Goal: Task Accomplishment & Management: Use online tool/utility

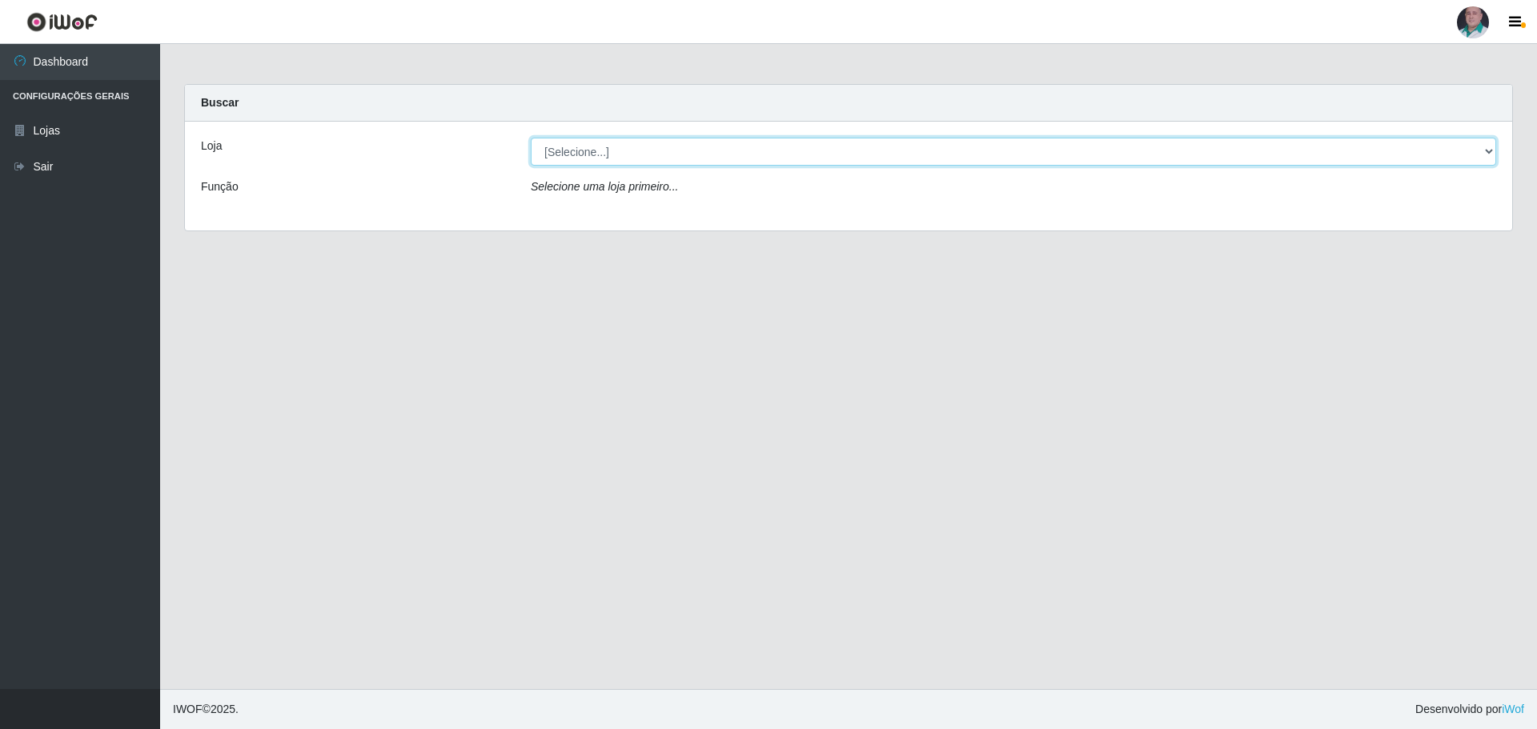
click at [574, 152] on select "[Selecione...] Mar Vermelho - Loja 05" at bounding box center [1013, 152] width 965 height 28
select select "252"
click at [531, 138] on select "[Selecione...] Mar Vermelho - Loja 05" at bounding box center [1013, 152] width 965 height 28
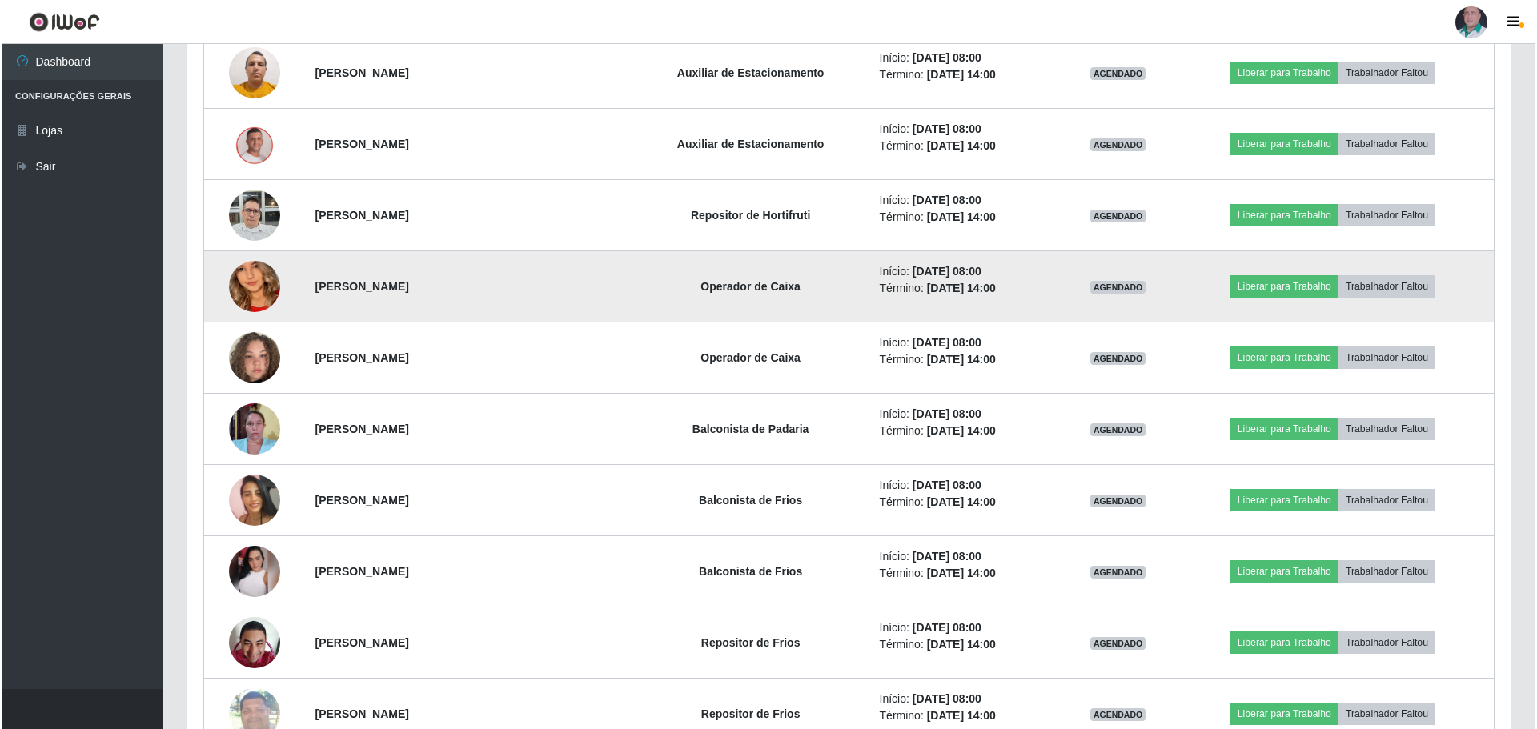
scroll to position [1121, 0]
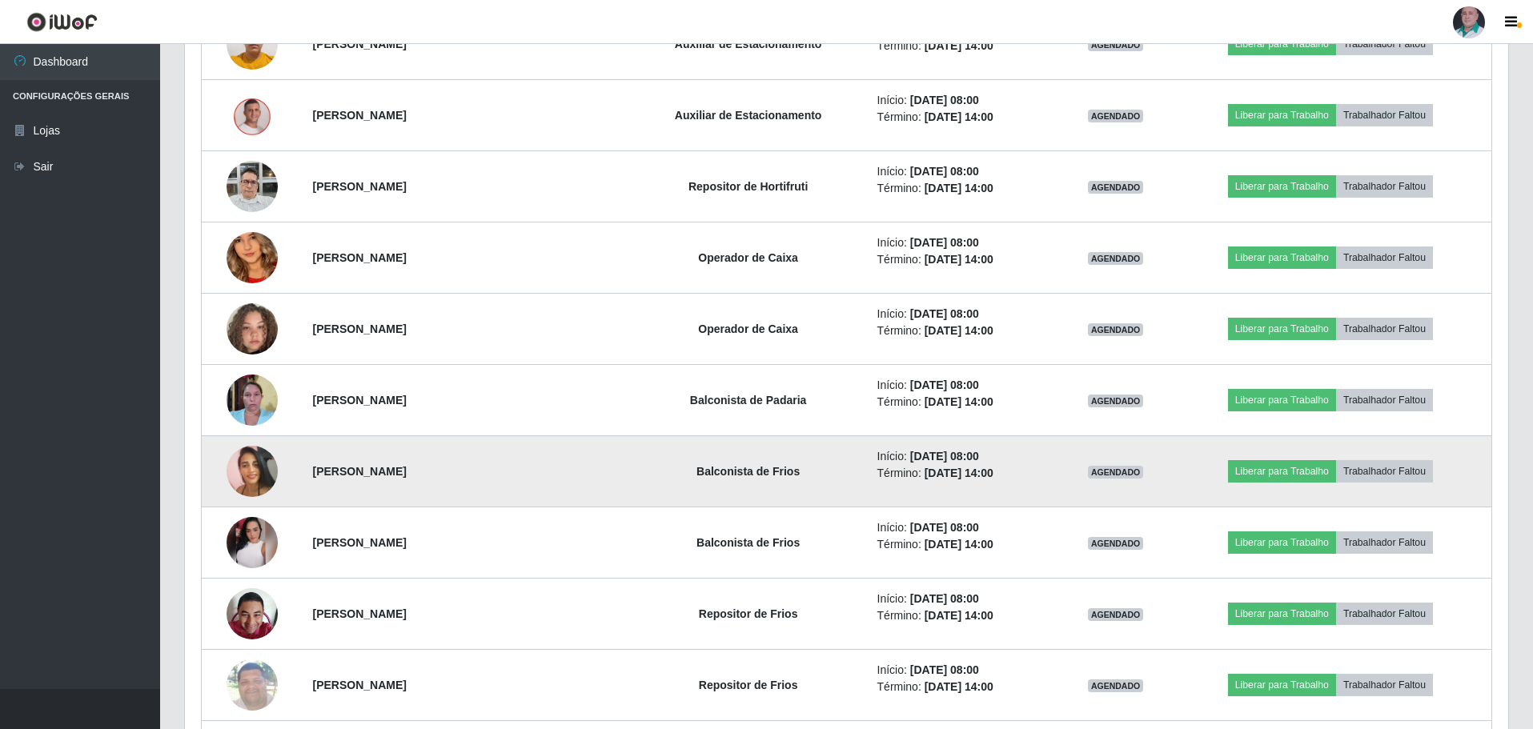
click at [252, 467] on img at bounding box center [252, 471] width 51 height 51
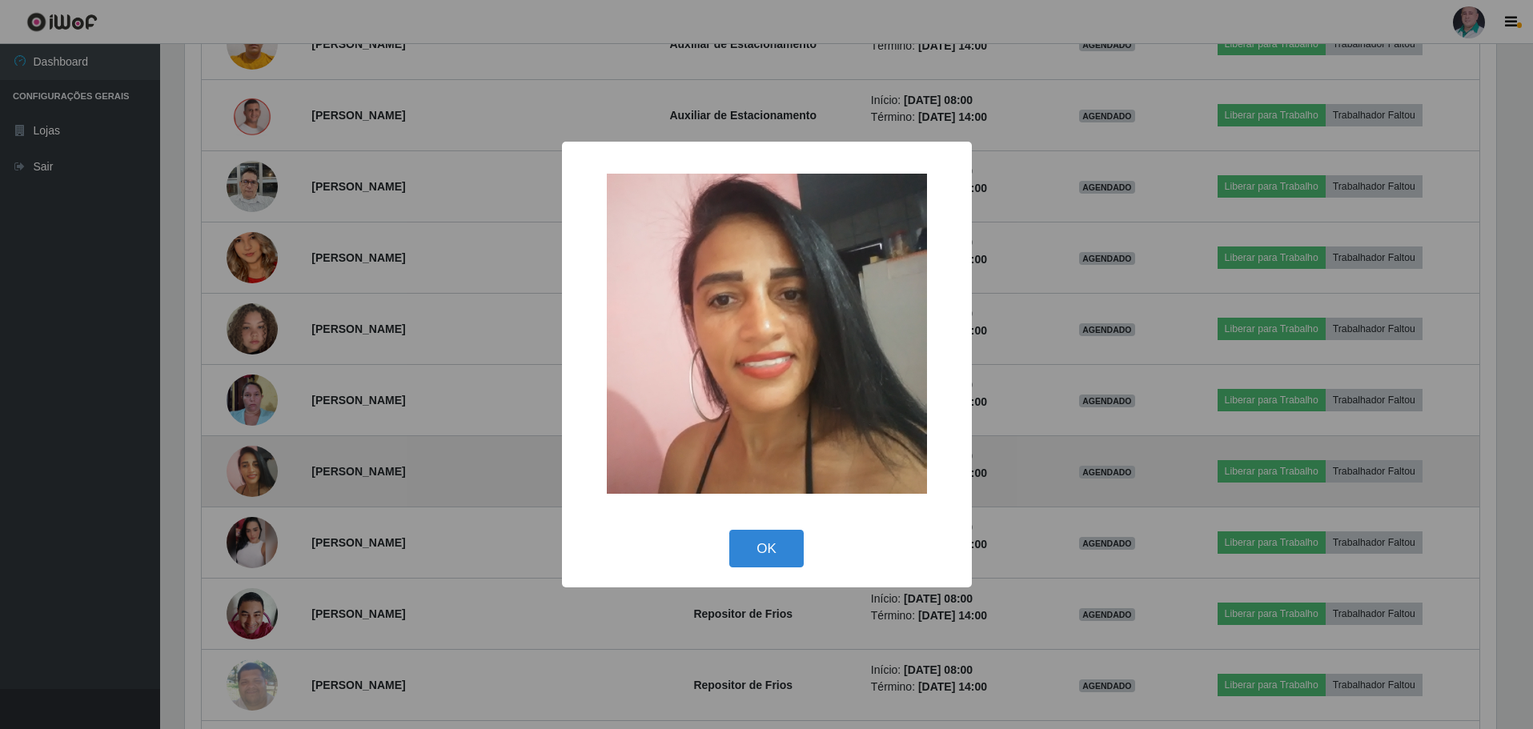
scroll to position [332, 1315]
click at [252, 467] on div "× OK Cancel" at bounding box center [768, 364] width 1537 height 729
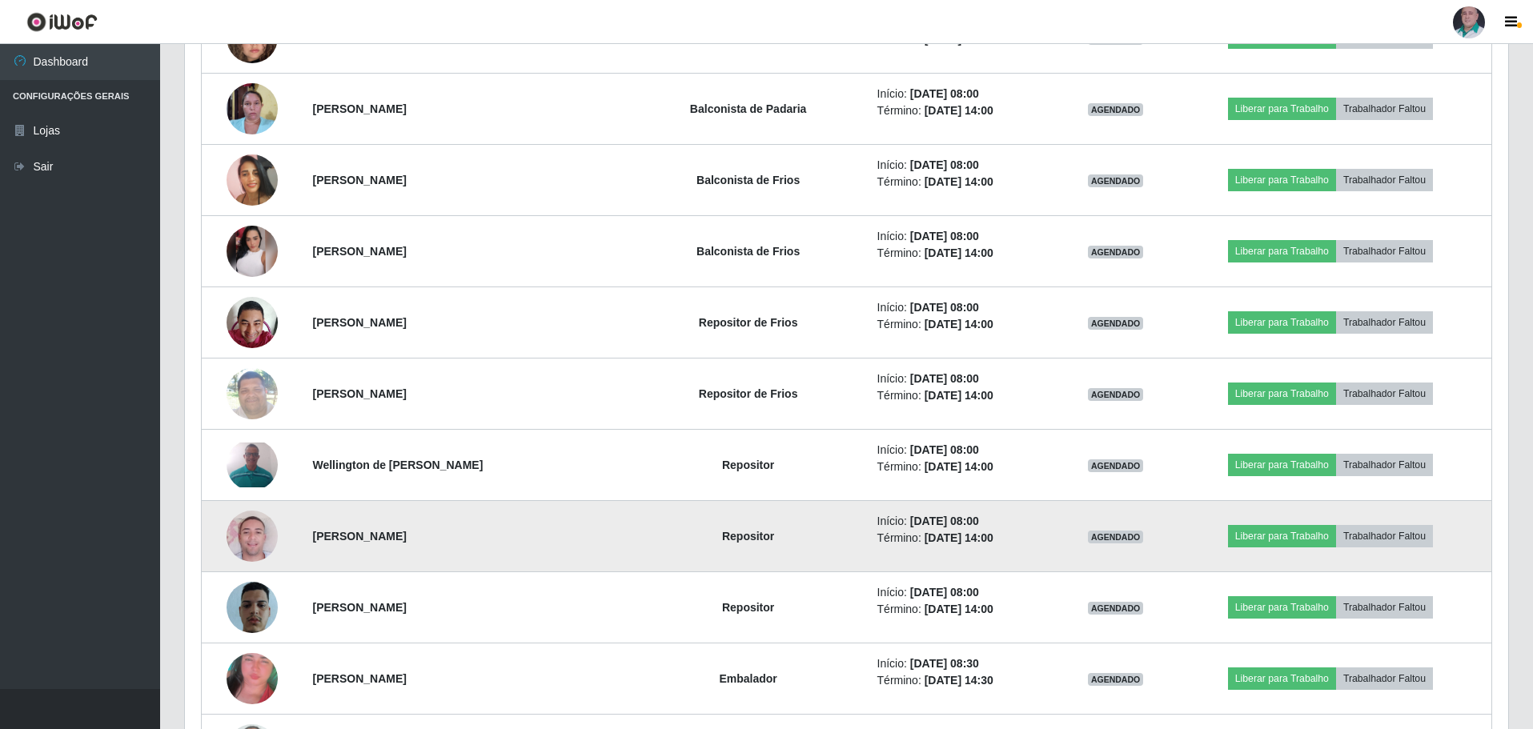
scroll to position [1441, 0]
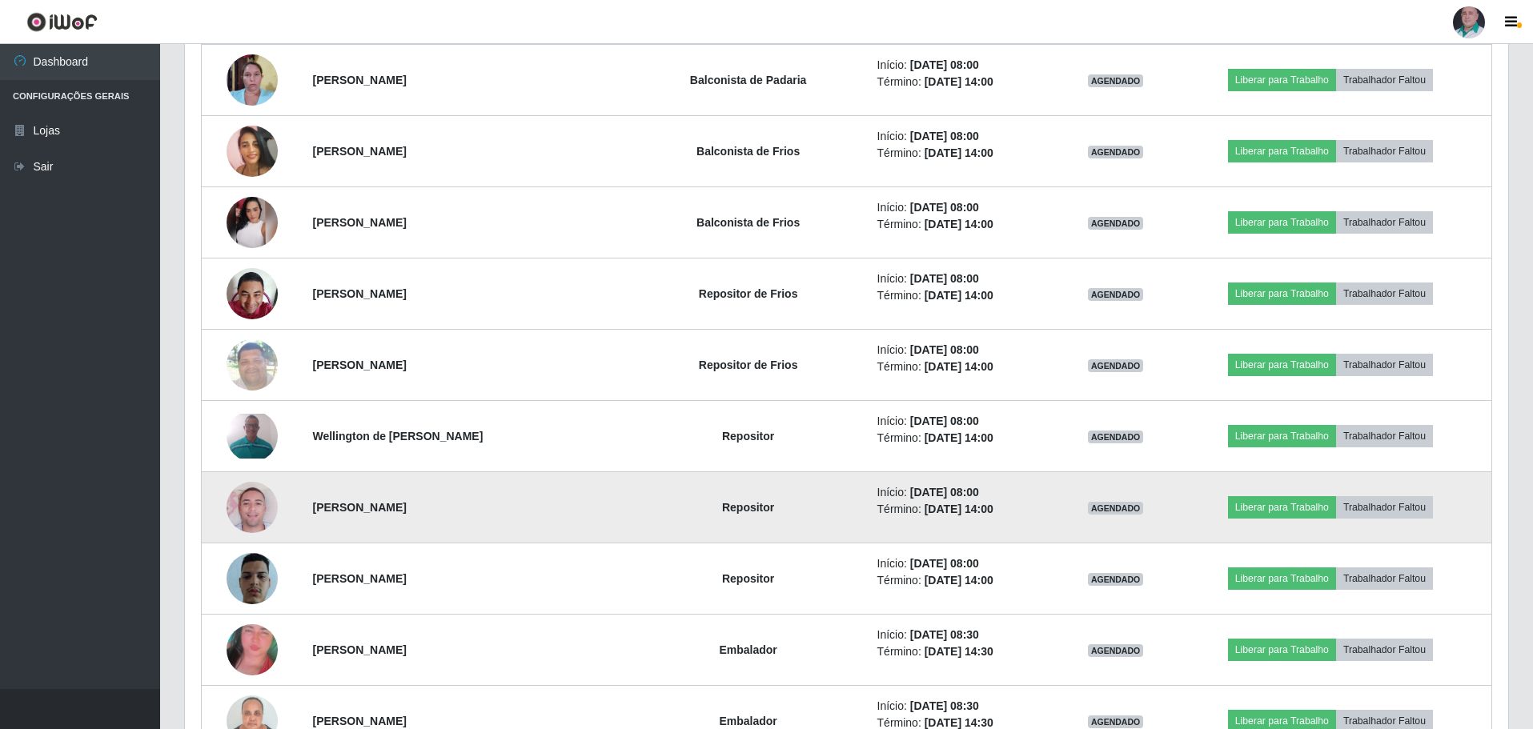
click at [261, 507] on img at bounding box center [252, 507] width 51 height 91
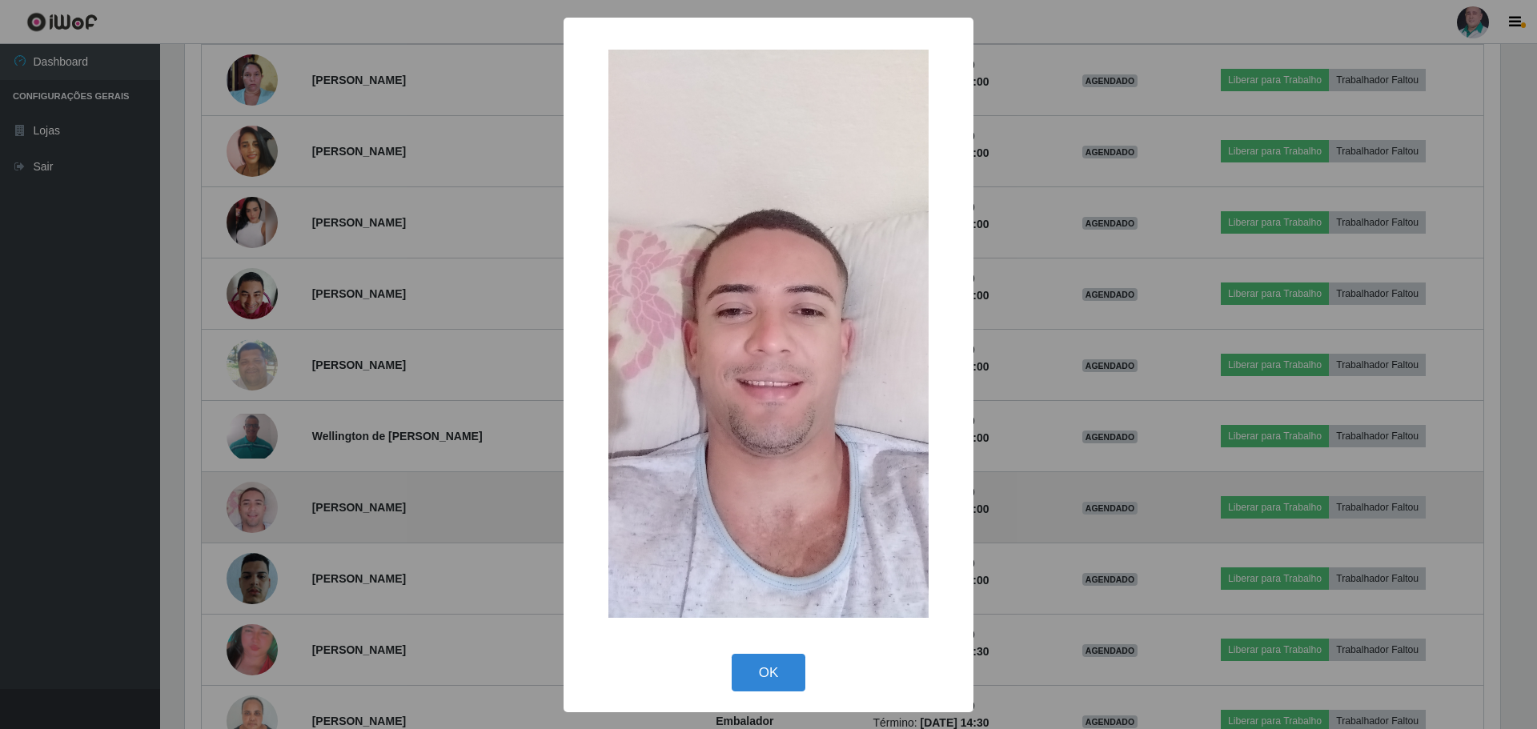
click at [261, 507] on div "× OK Cancel" at bounding box center [768, 364] width 1537 height 729
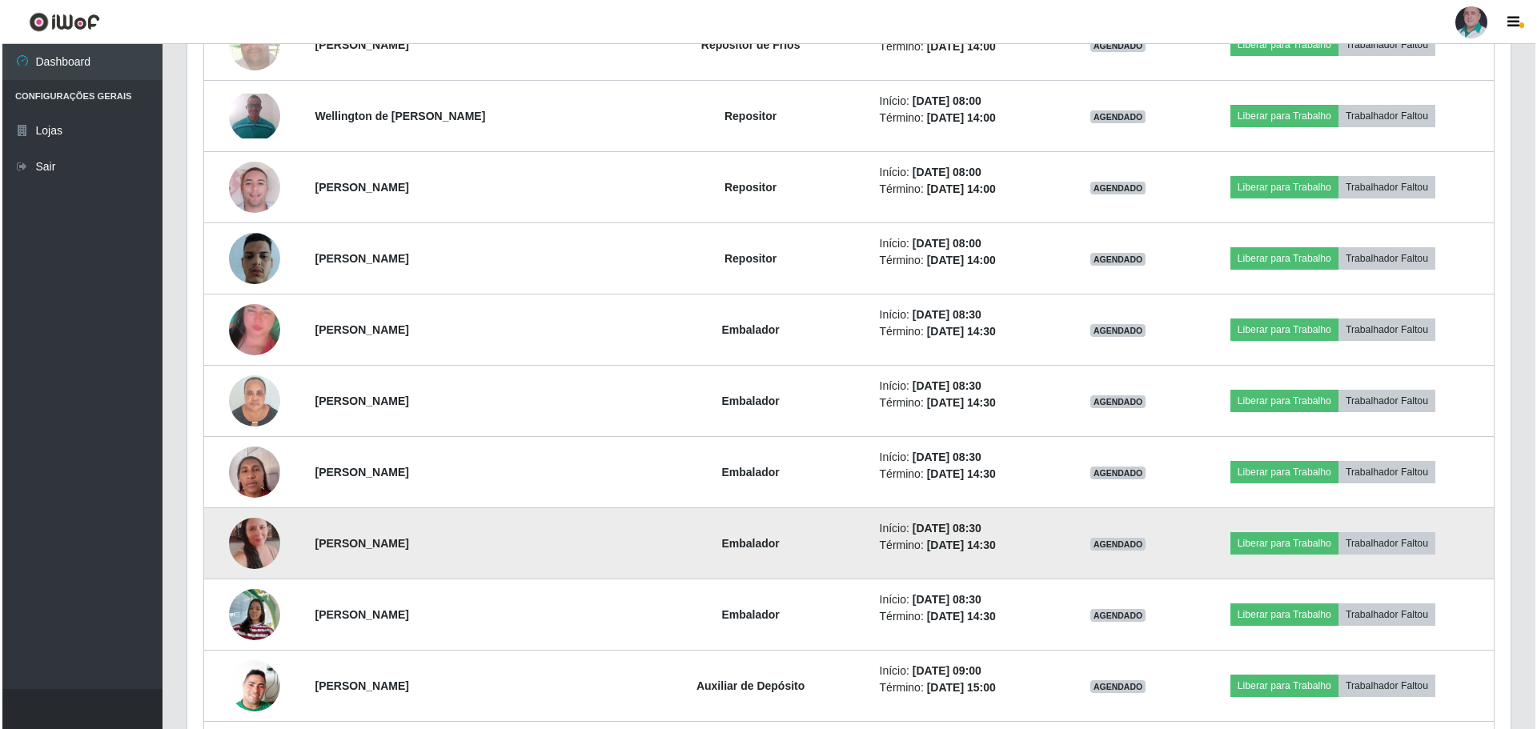
scroll to position [1841, 0]
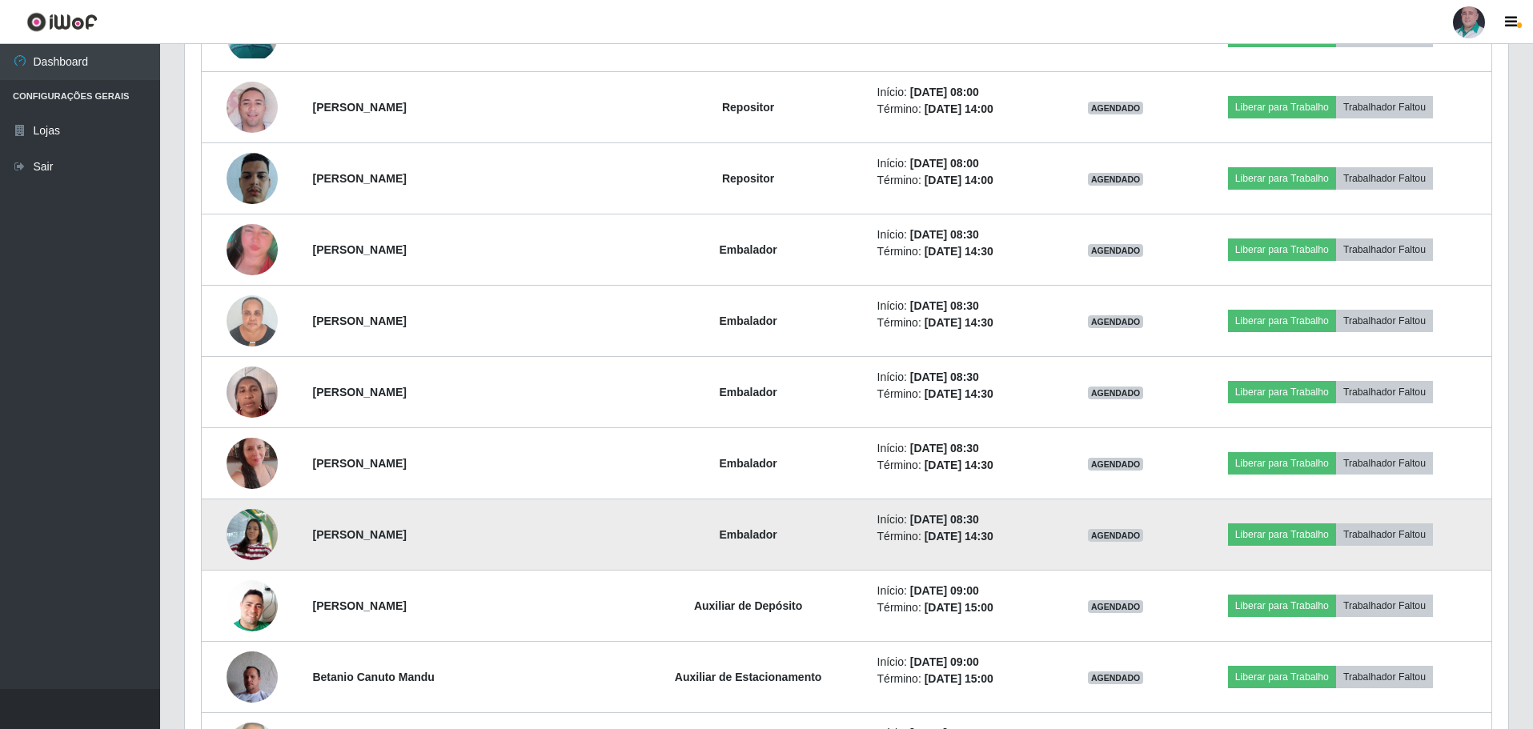
click at [263, 544] on img at bounding box center [252, 534] width 51 height 68
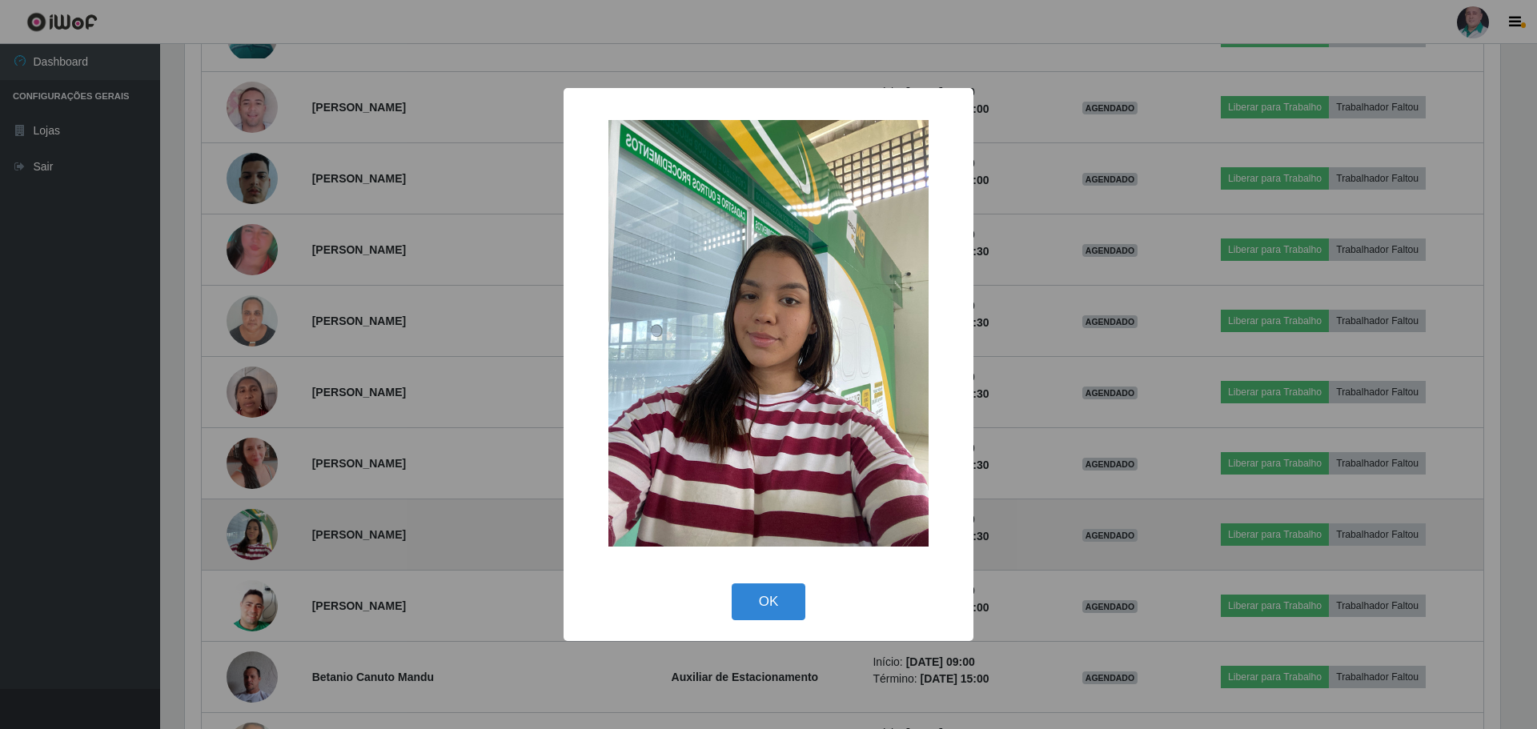
click at [263, 544] on div "× OK Cancel" at bounding box center [768, 364] width 1537 height 729
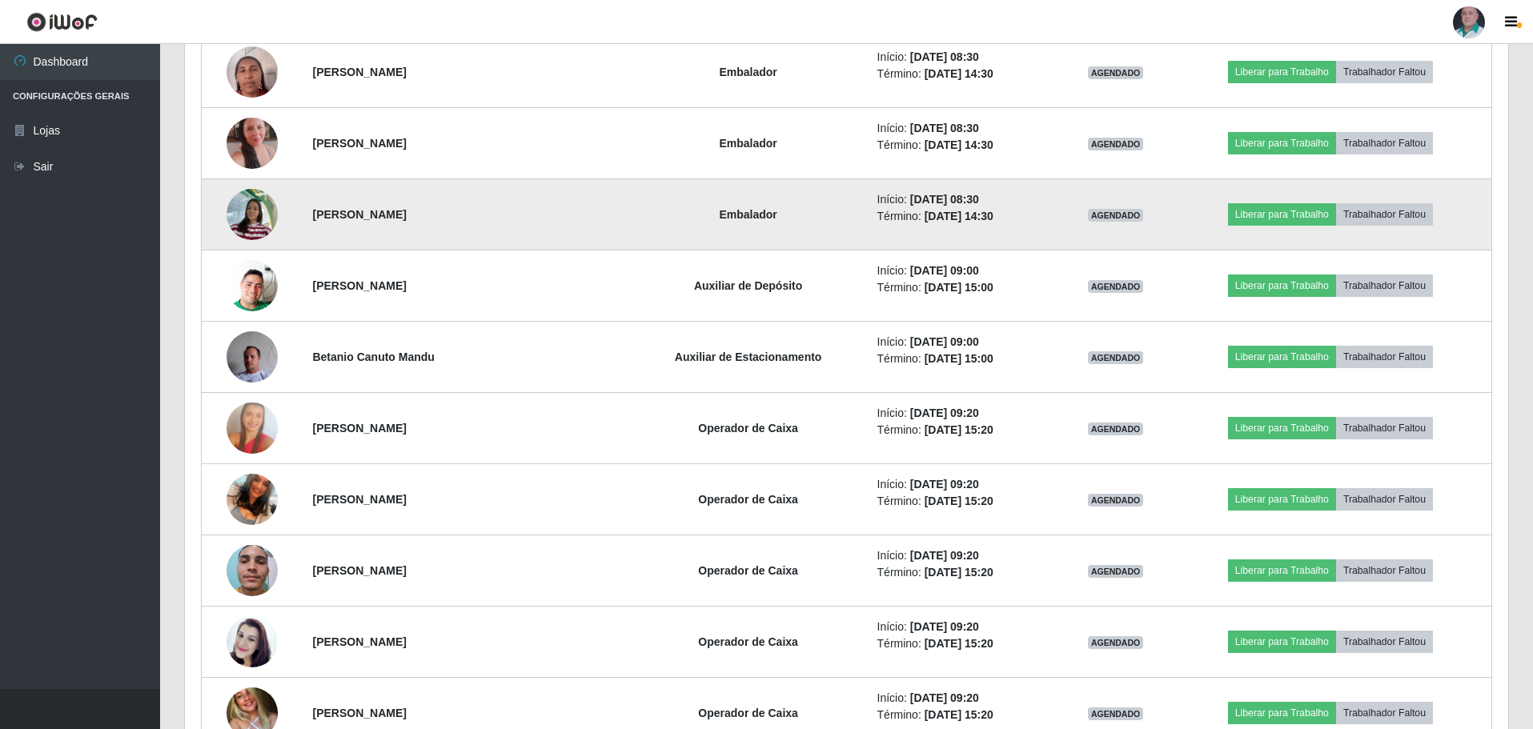
scroll to position [2241, 0]
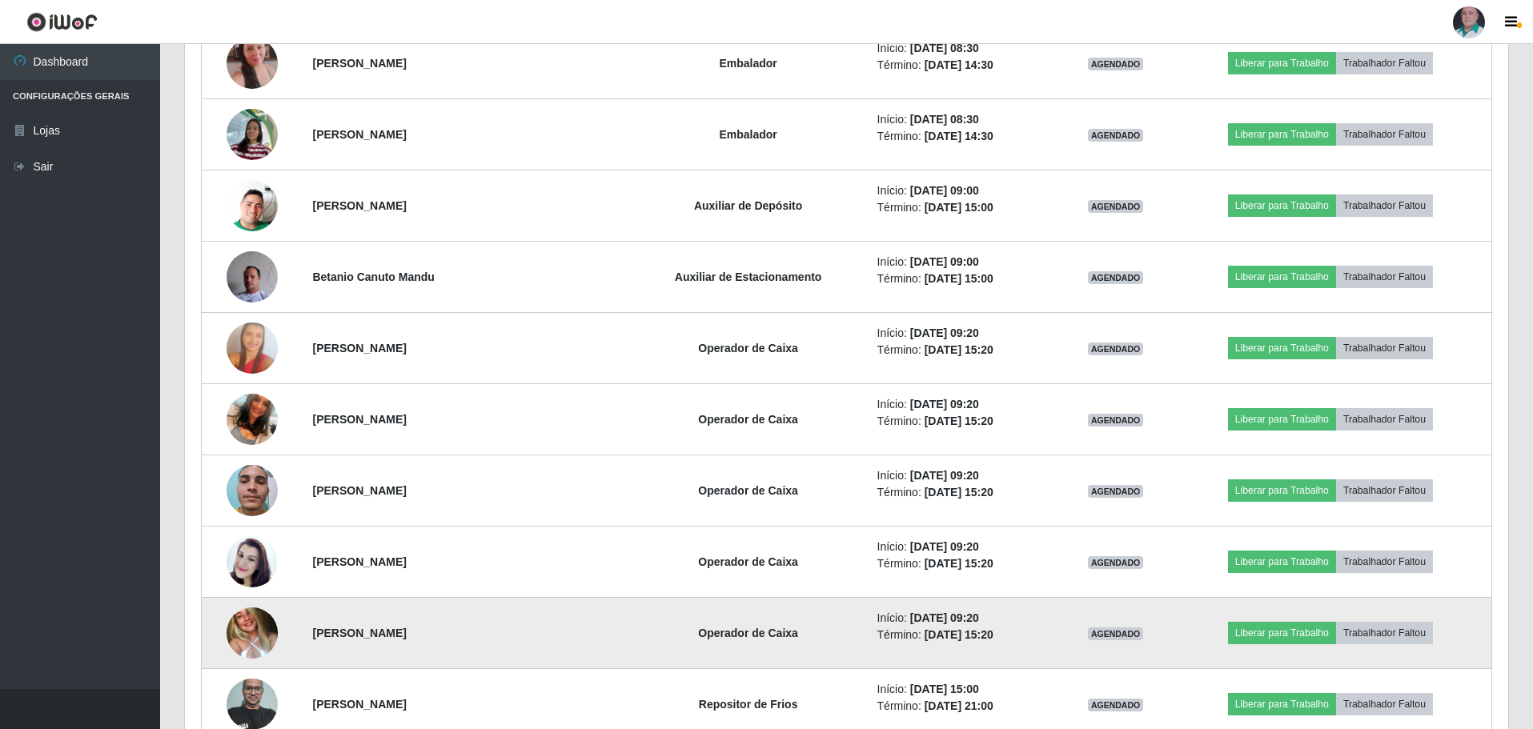
click at [250, 626] on img at bounding box center [252, 633] width 51 height 67
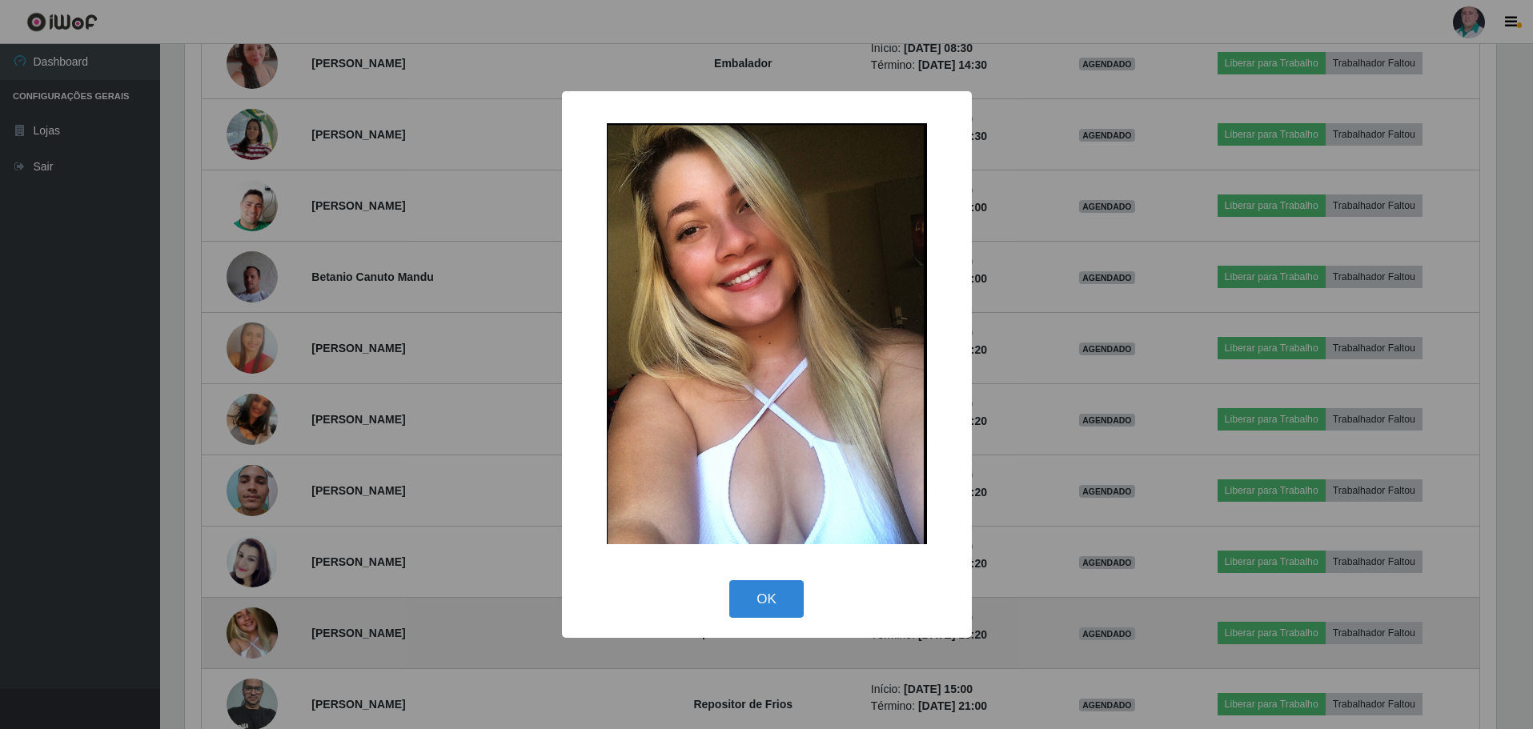
scroll to position [332, 1315]
click at [250, 626] on div "× OK Cancel" at bounding box center [768, 364] width 1537 height 729
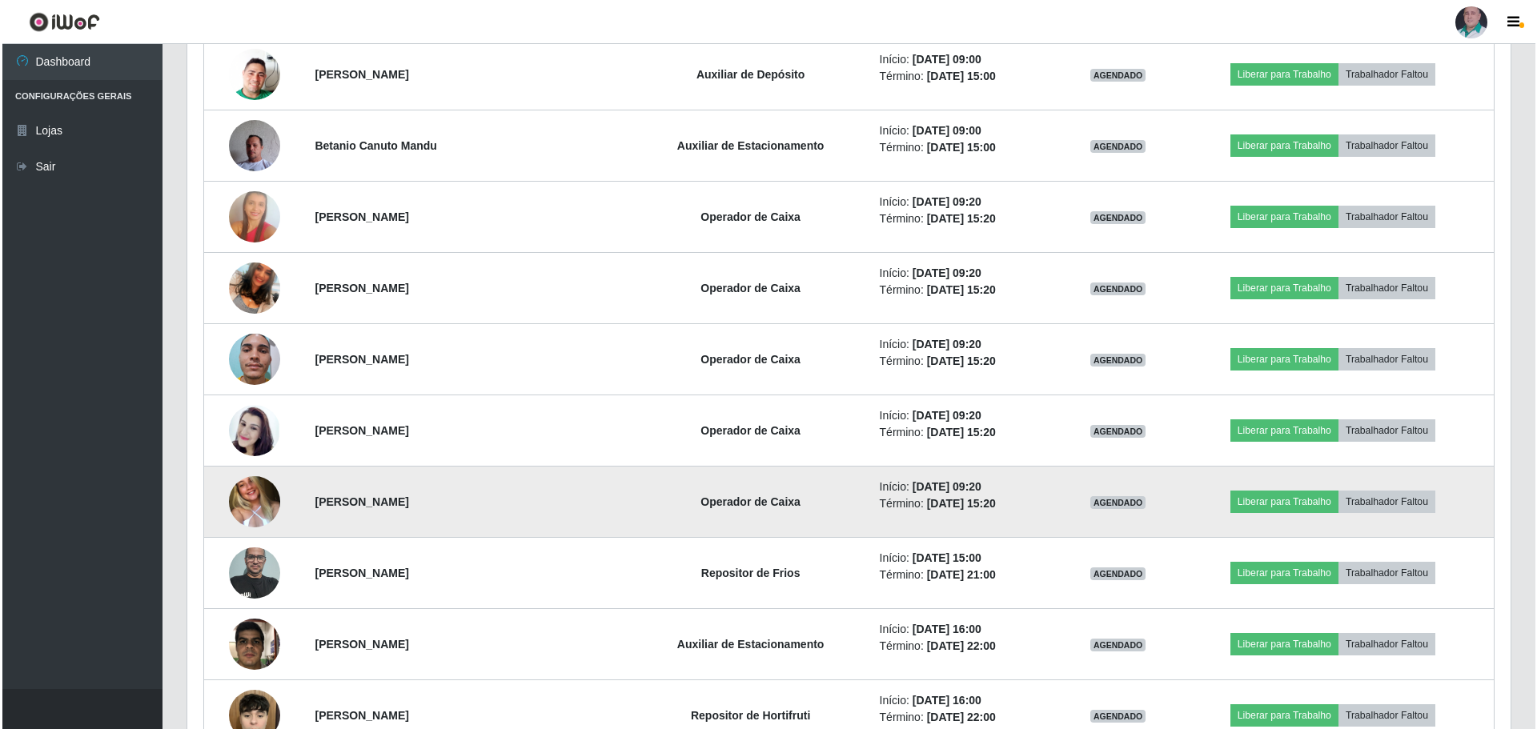
scroll to position [2401, 0]
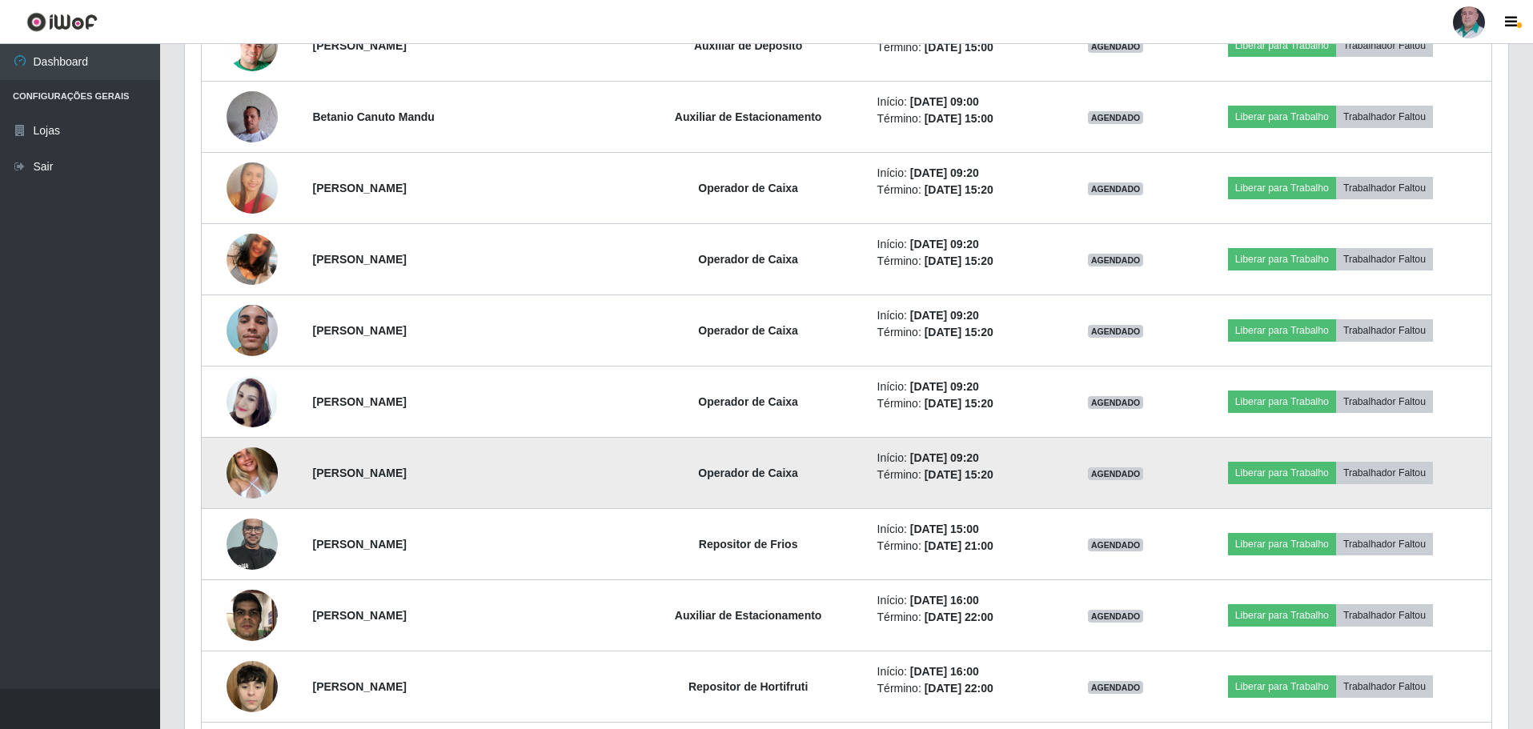
click at [250, 476] on img at bounding box center [252, 472] width 51 height 67
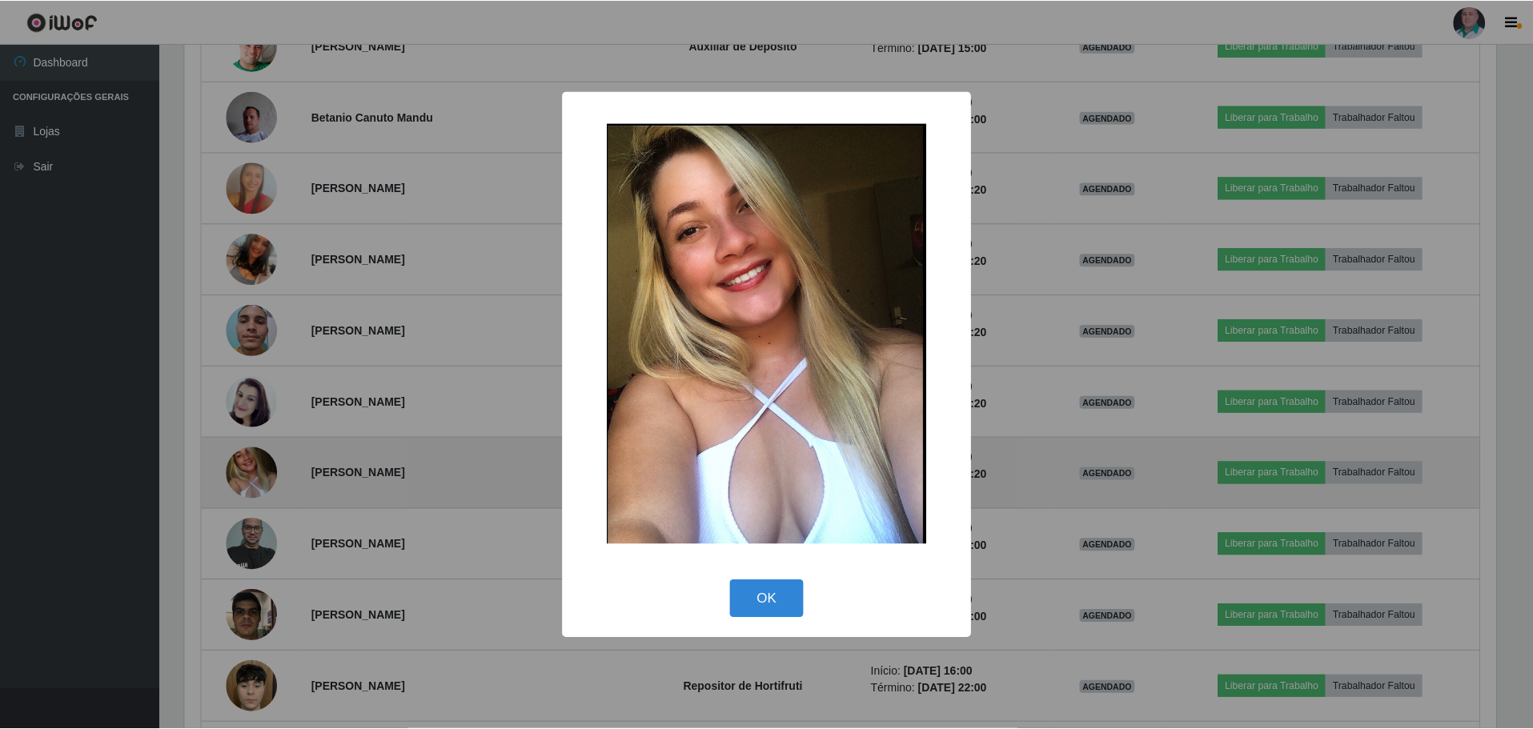
scroll to position [332, 1315]
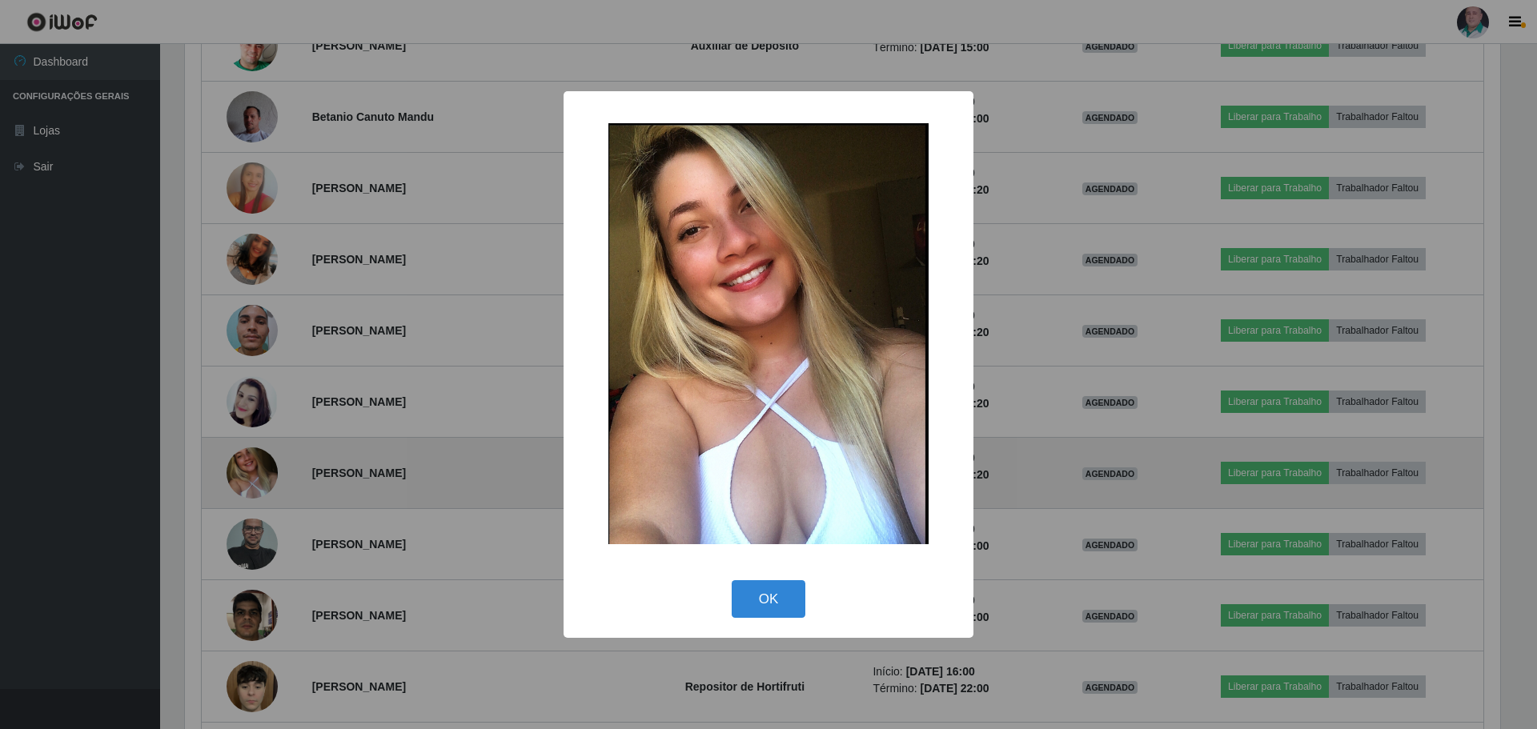
click at [250, 476] on div "× OK Cancel" at bounding box center [768, 364] width 1537 height 729
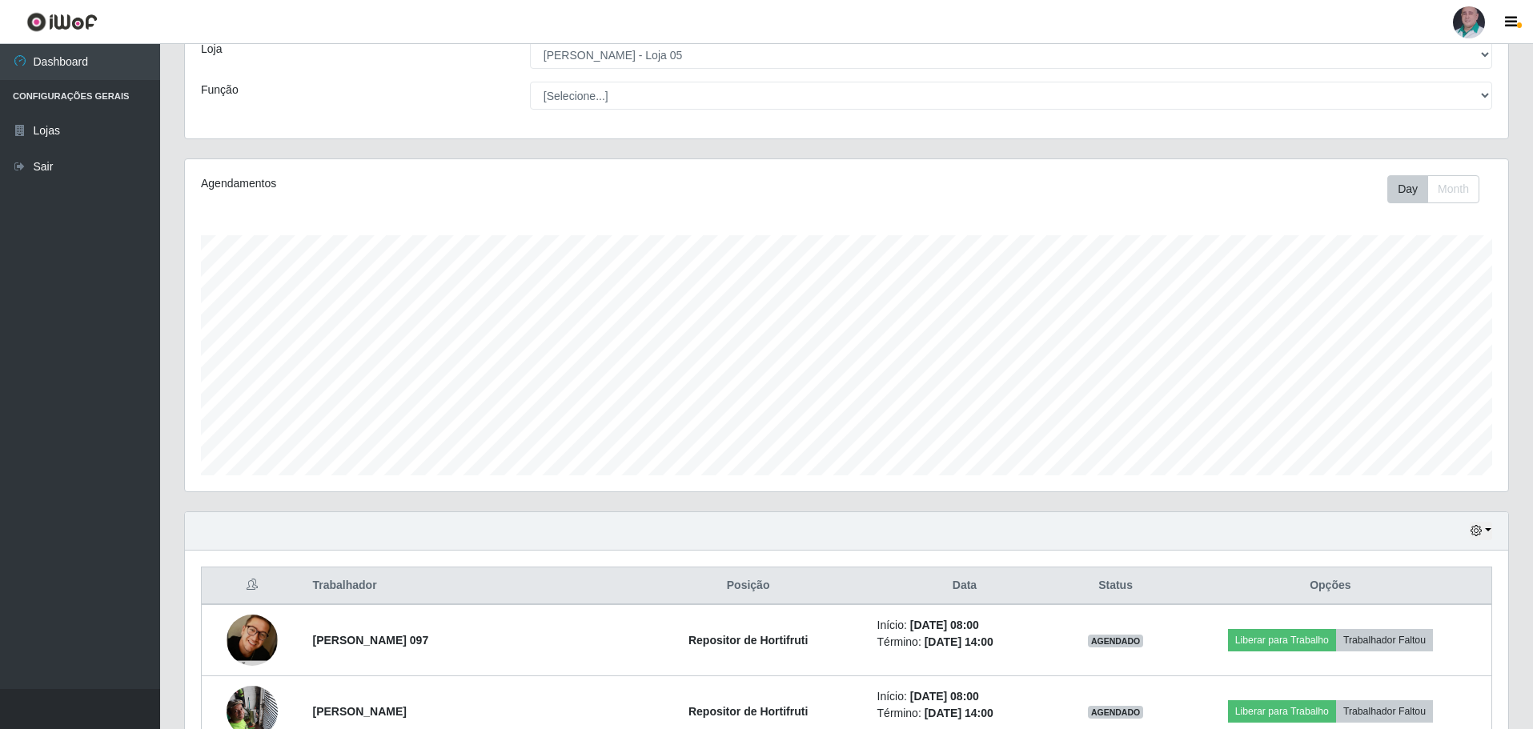
scroll to position [320, 0]
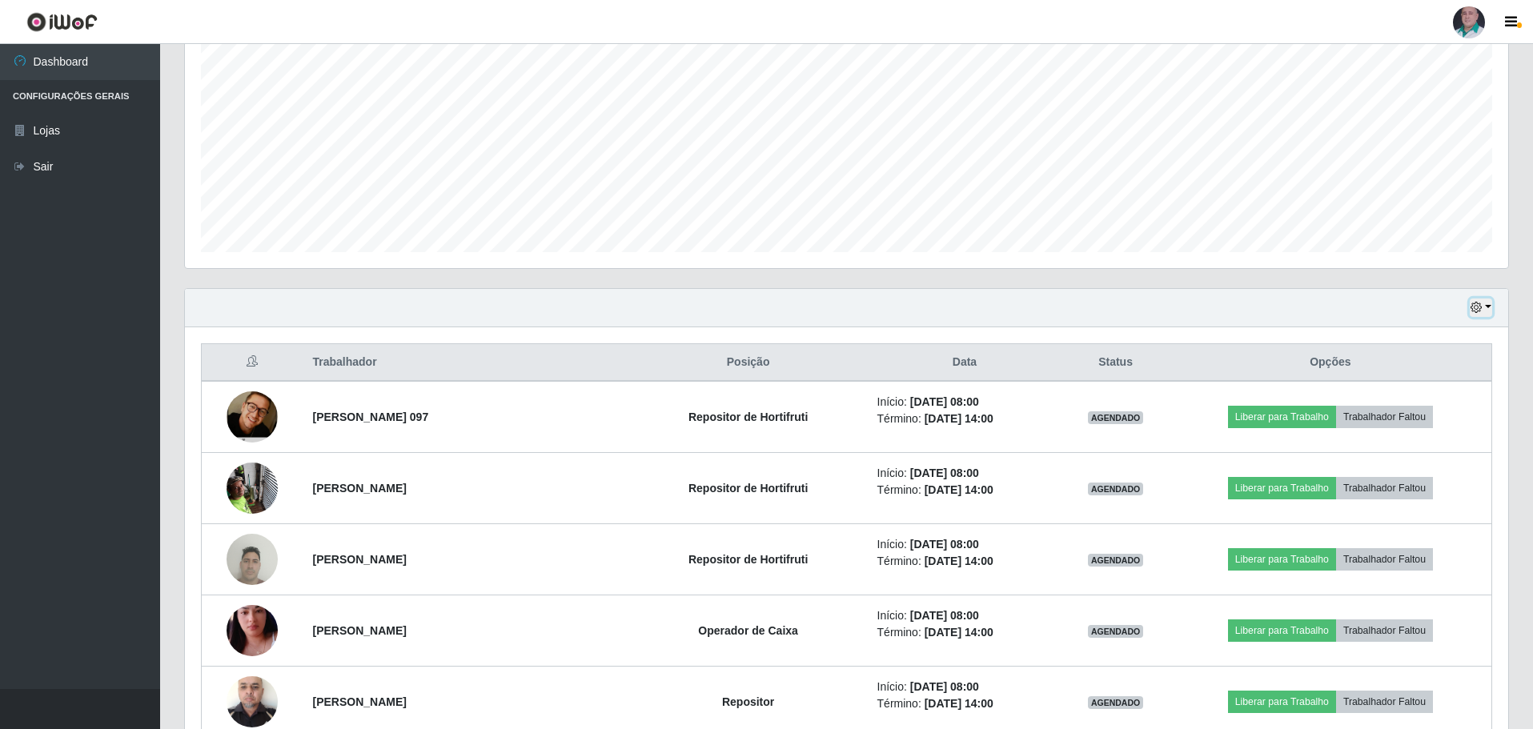
click at [1478, 307] on icon "button" at bounding box center [1475, 307] width 11 height 11
click at [1404, 405] on button "3 dias" at bounding box center [1428, 404] width 126 height 34
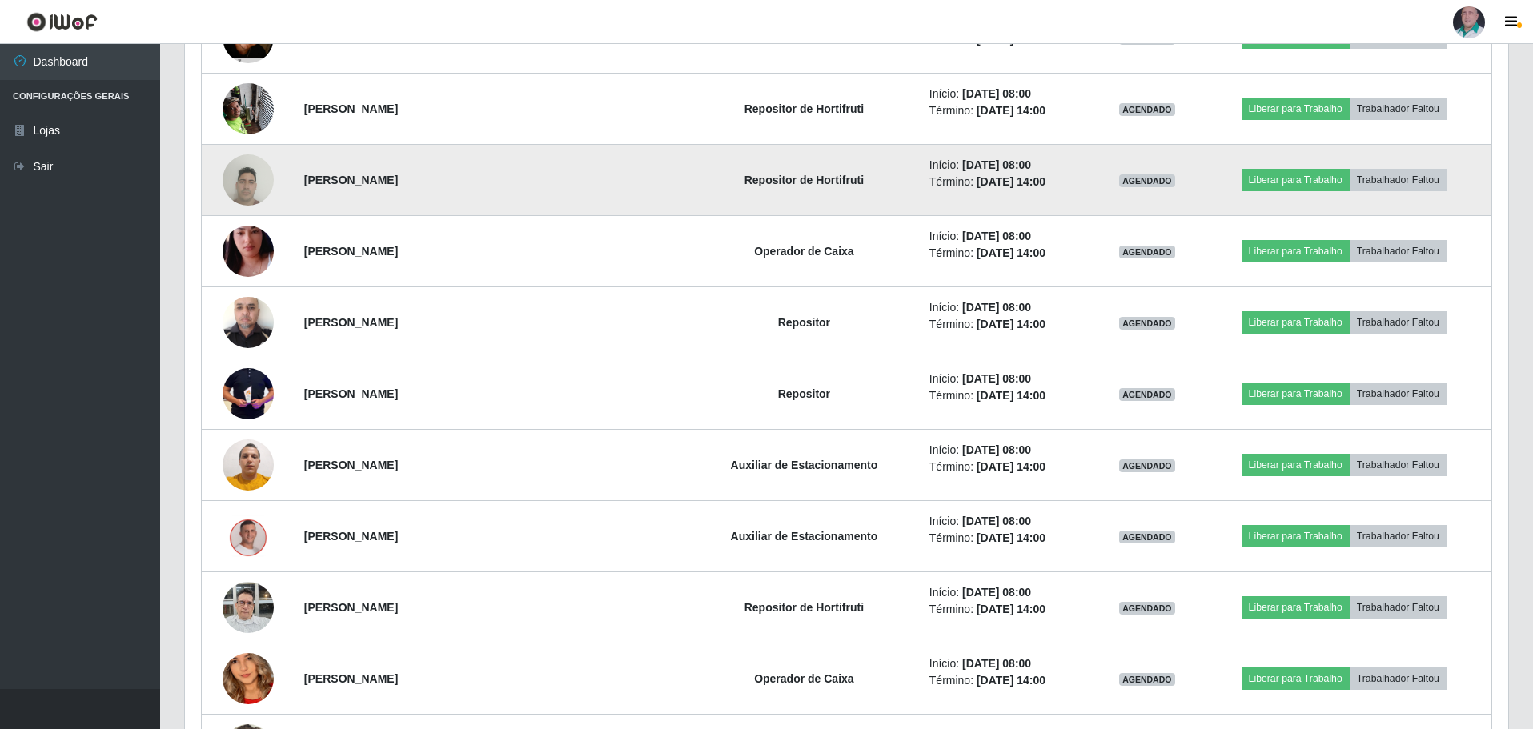
scroll to position [720, 0]
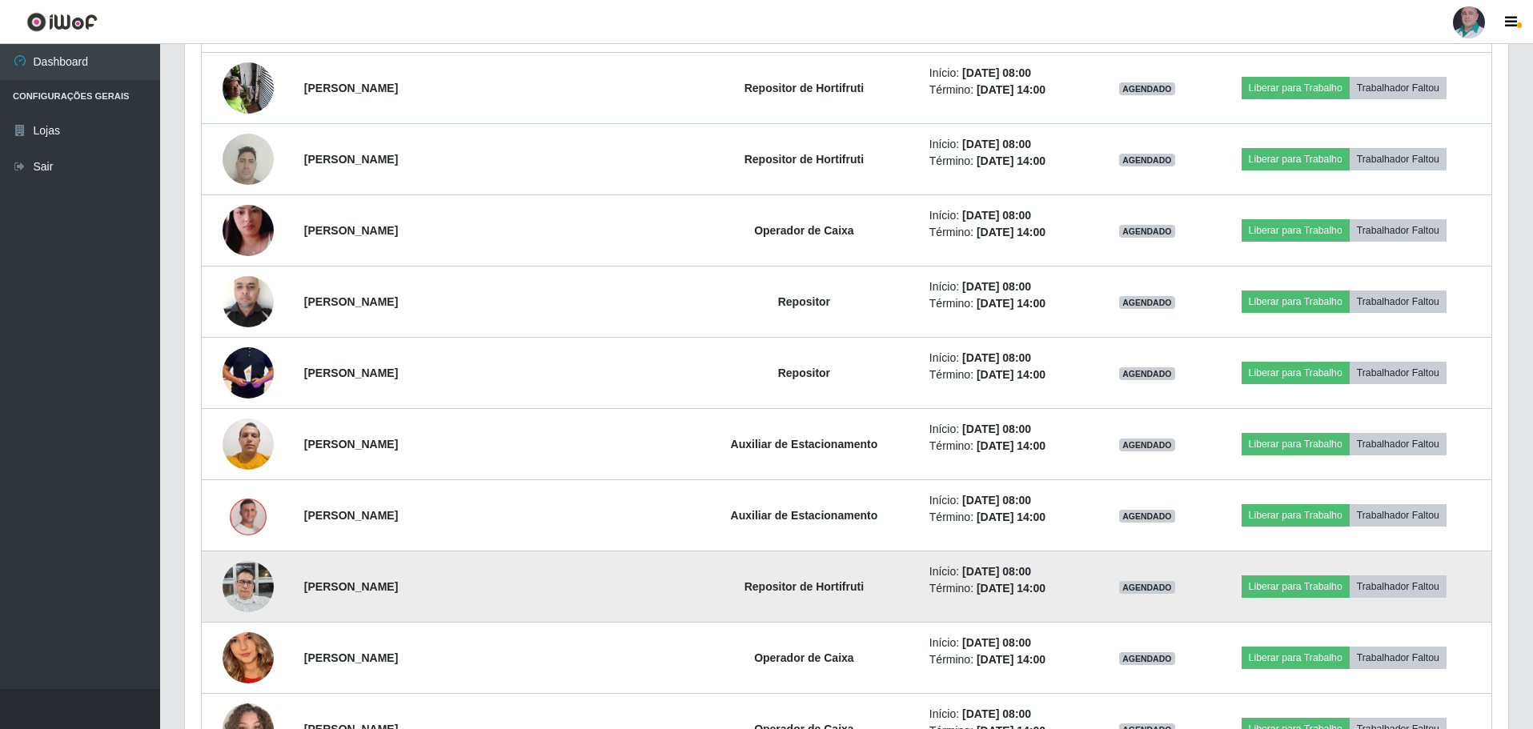
click at [256, 578] on img at bounding box center [248, 586] width 51 height 68
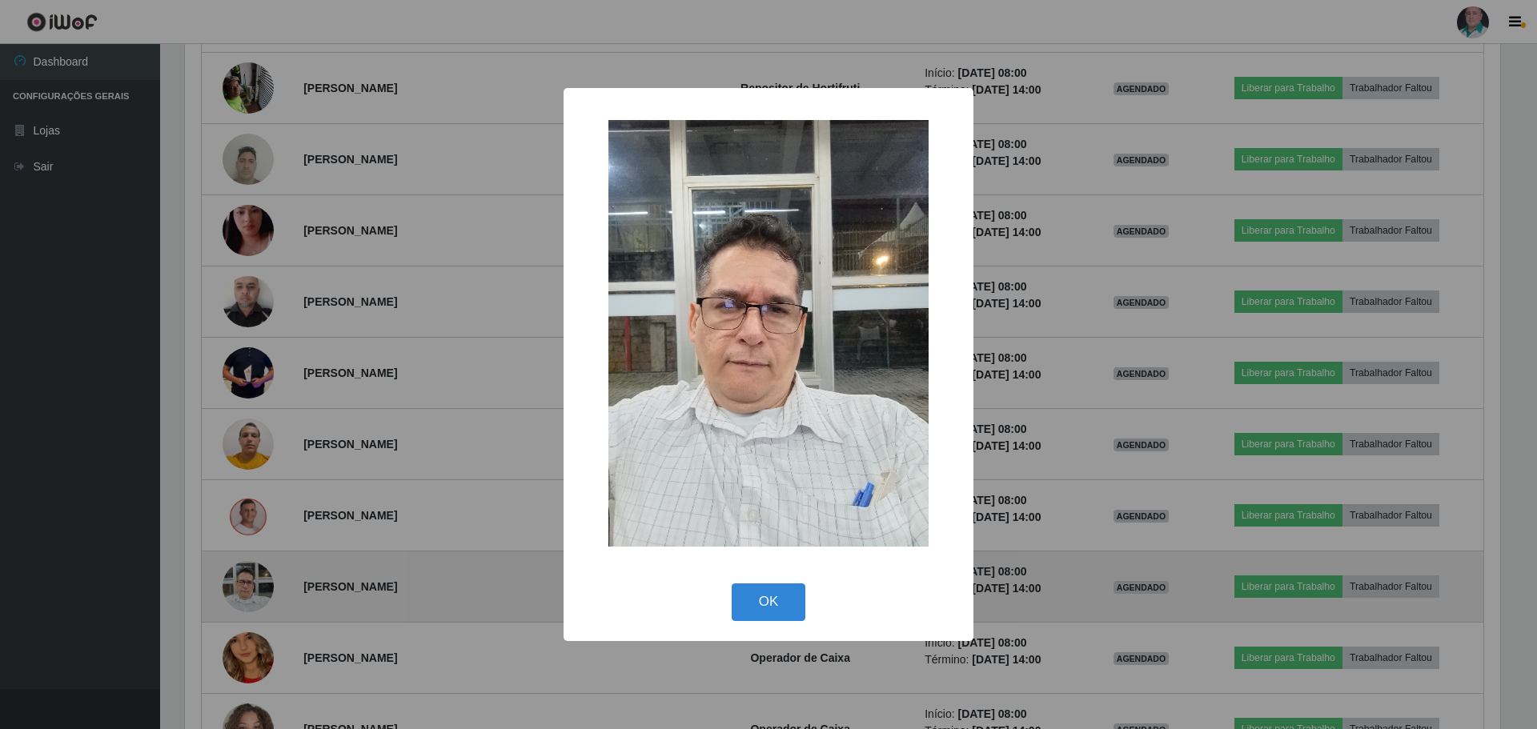
click at [256, 578] on div "× OK Cancel" at bounding box center [768, 364] width 1537 height 729
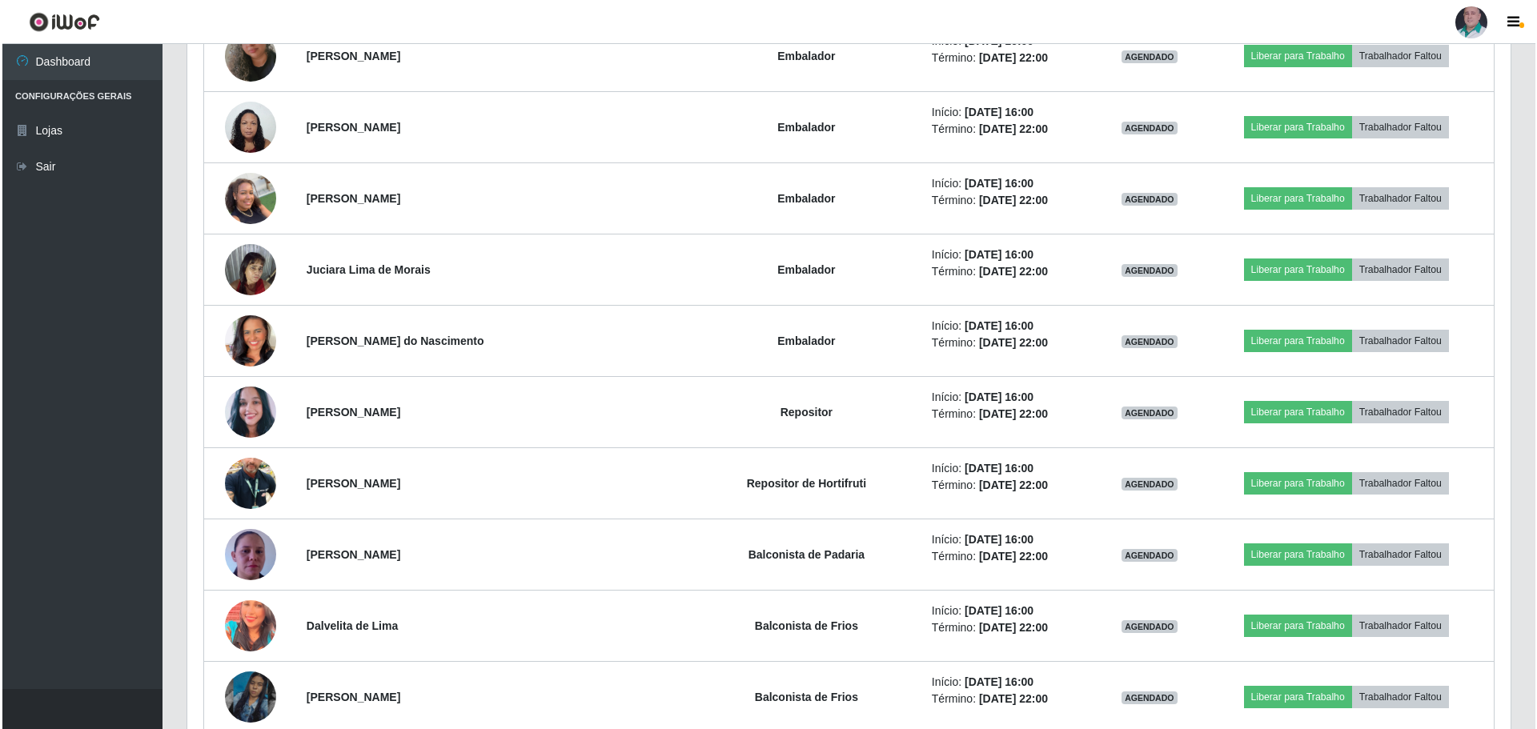
scroll to position [3682, 0]
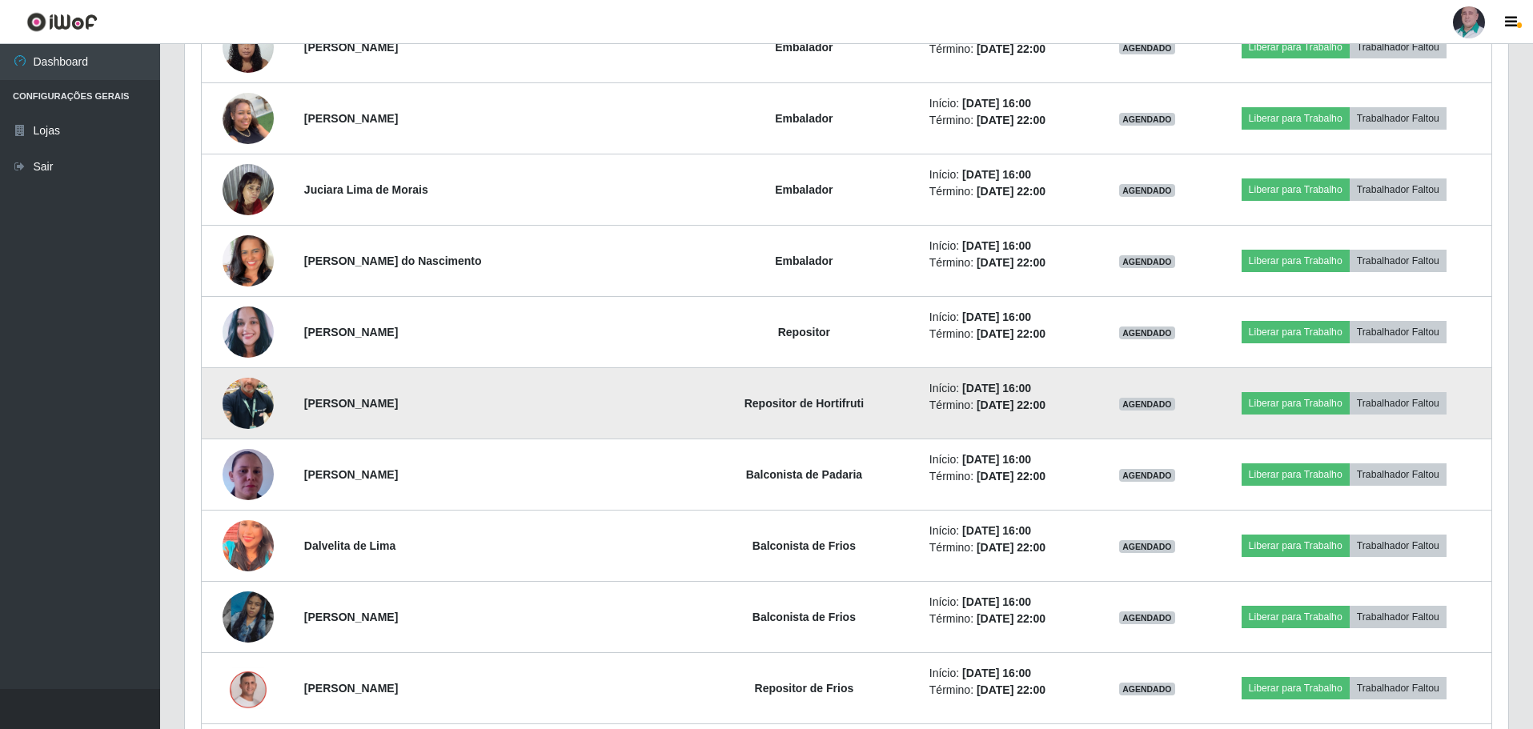
click at [261, 409] on img at bounding box center [248, 403] width 51 height 91
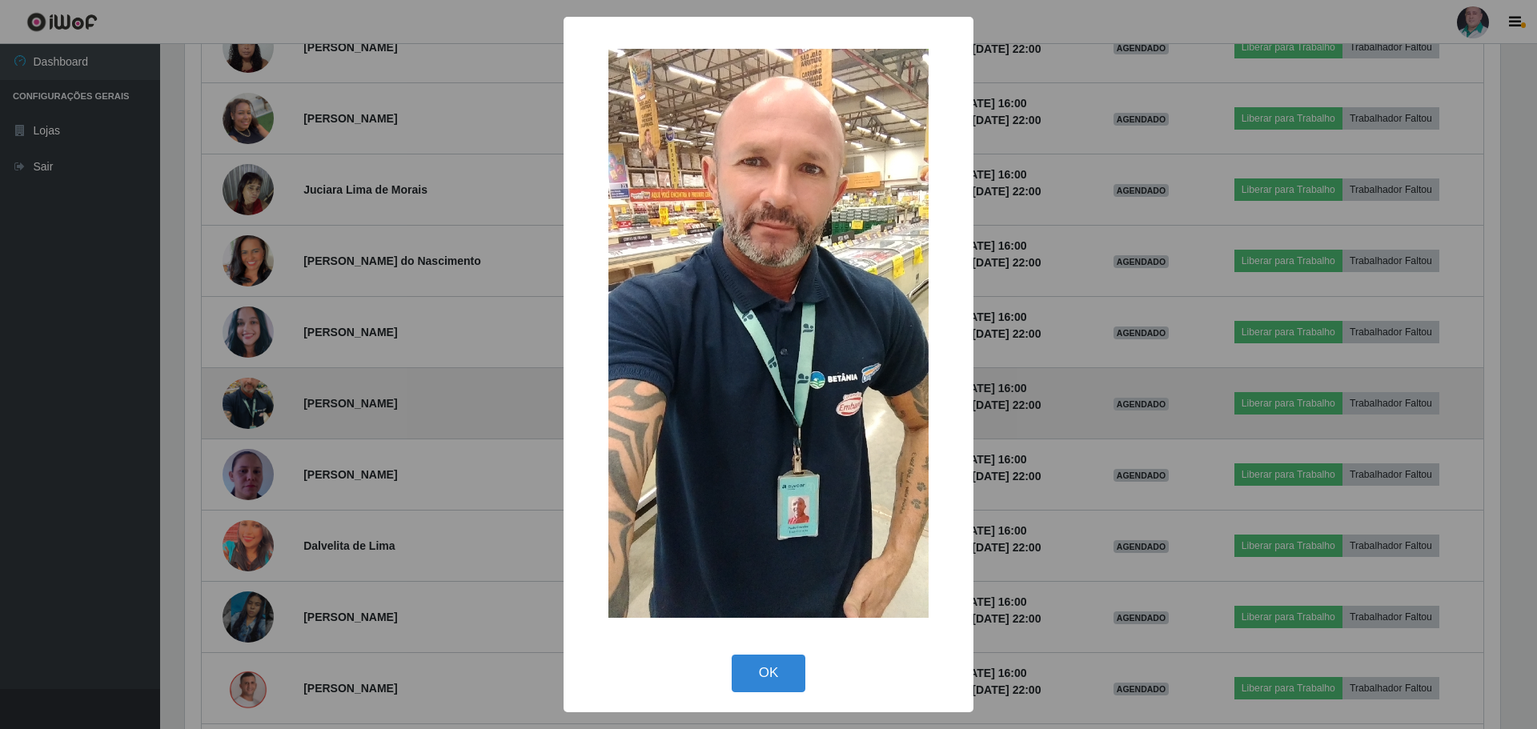
click at [261, 409] on div "× OK Cancel" at bounding box center [768, 364] width 1537 height 729
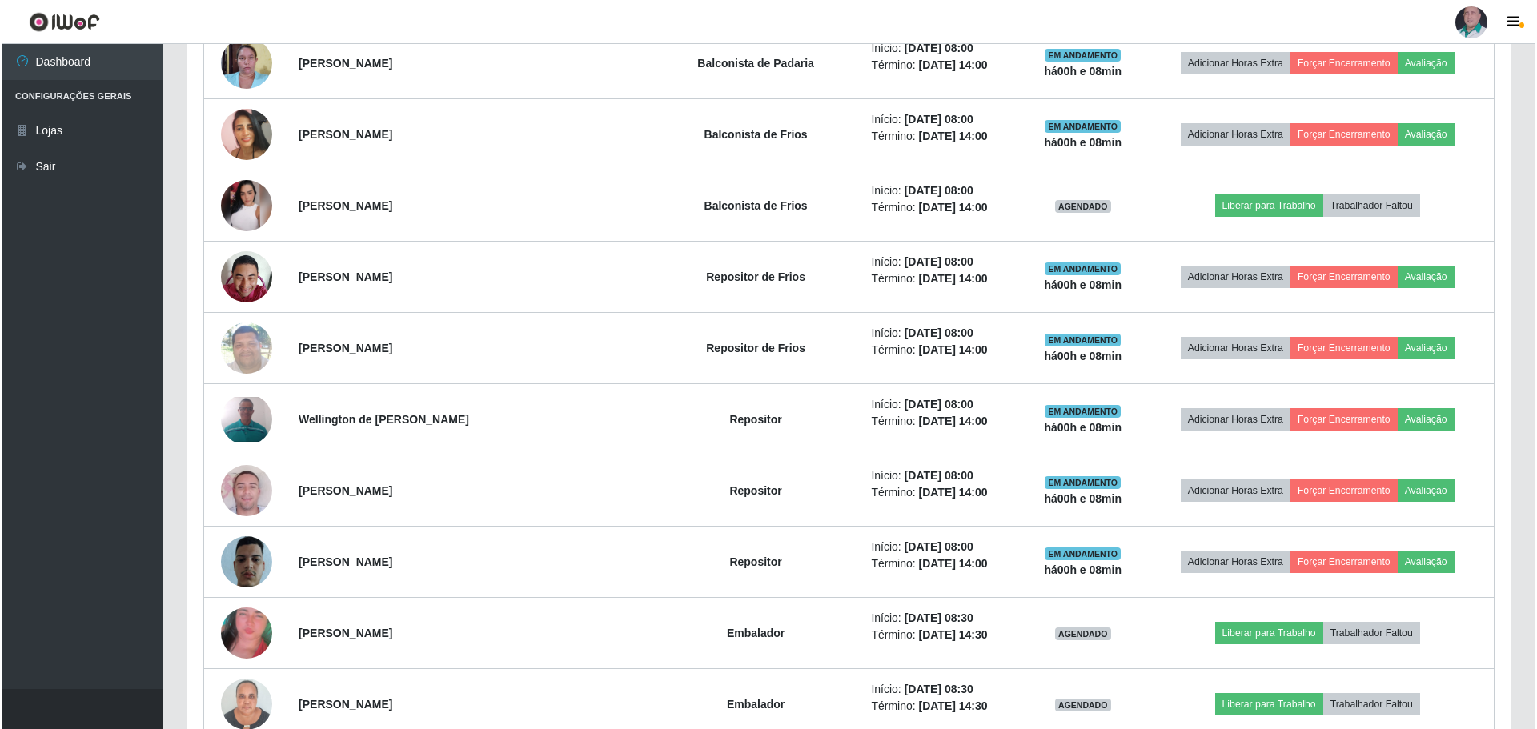
scroll to position [1441, 0]
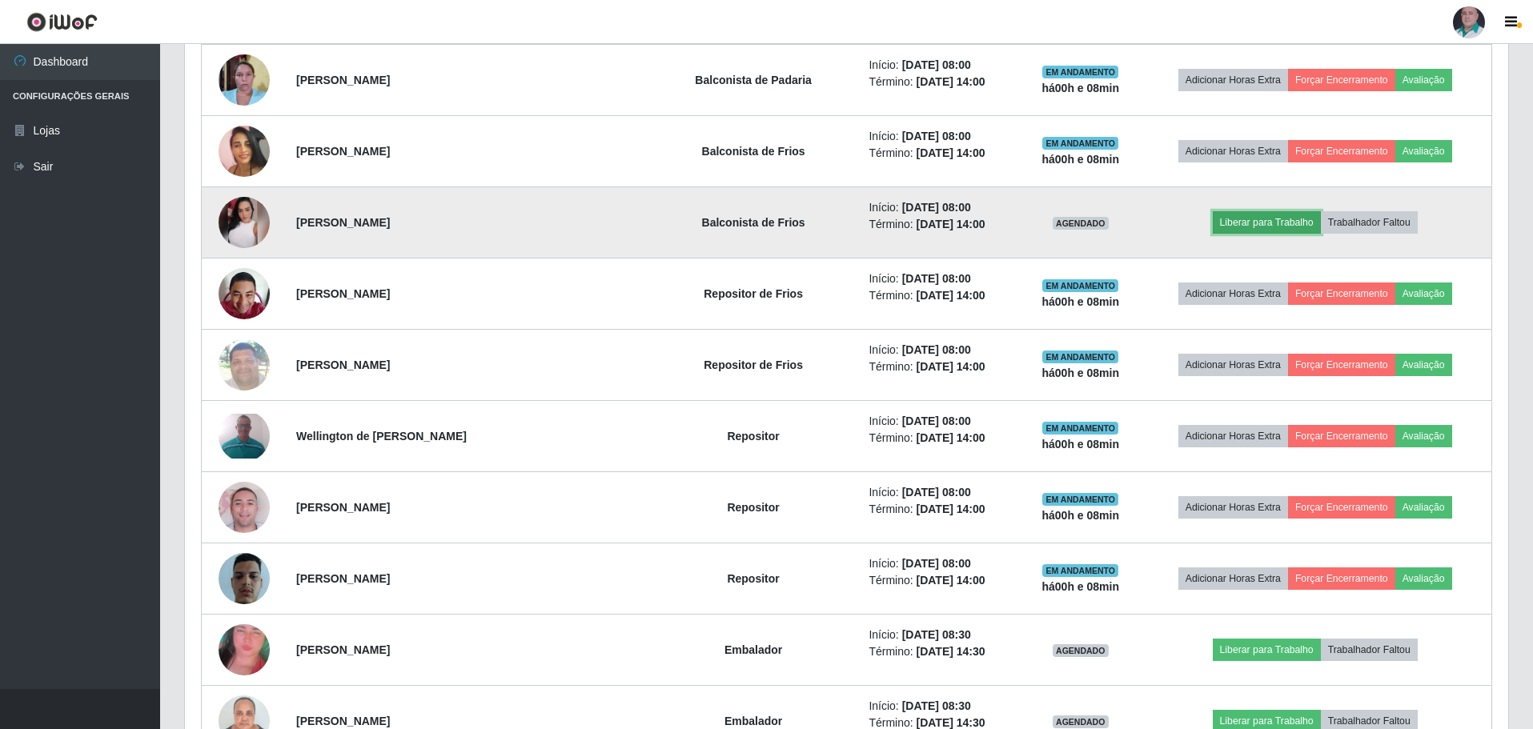
click at [1282, 222] on button "Liberar para Trabalho" at bounding box center [1267, 222] width 108 height 22
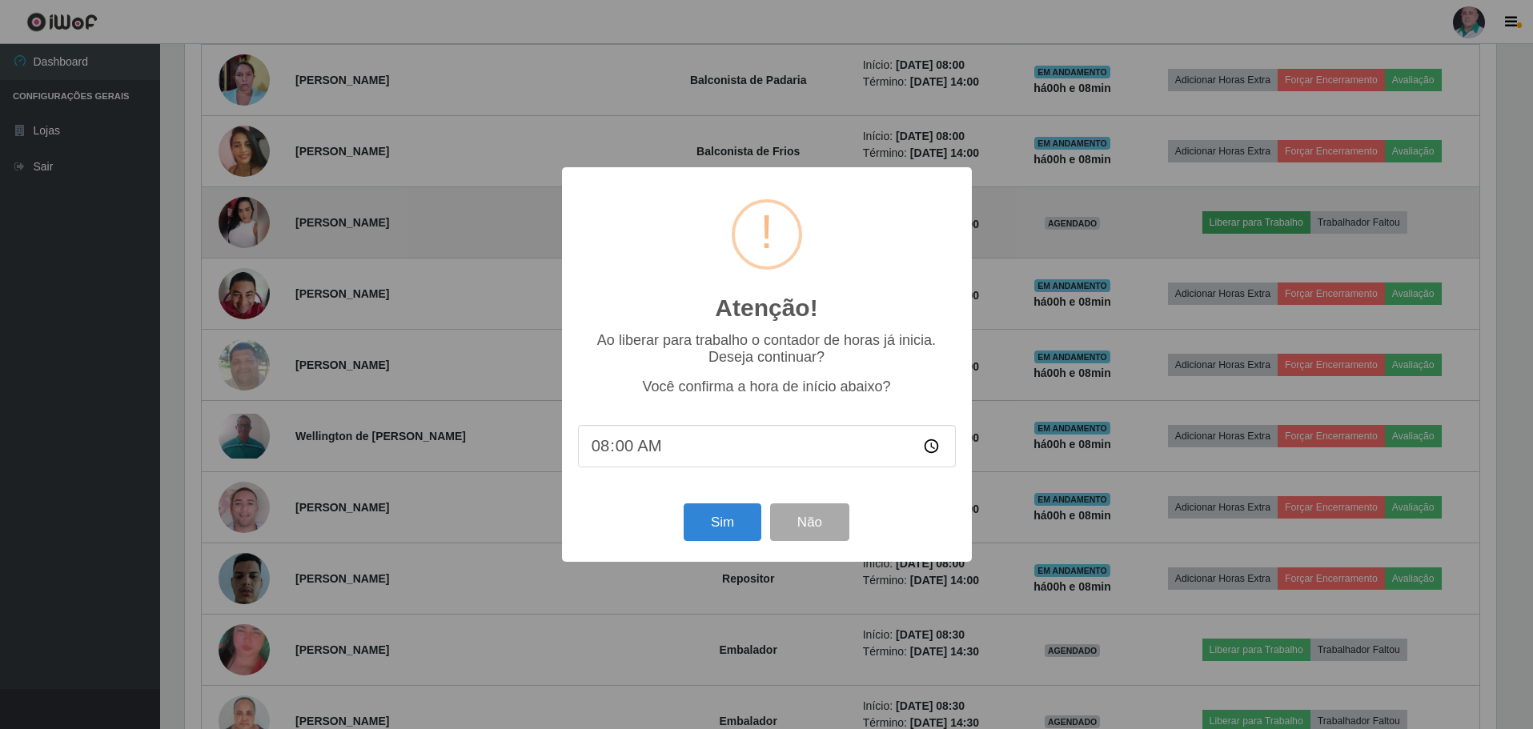
scroll to position [332, 1315]
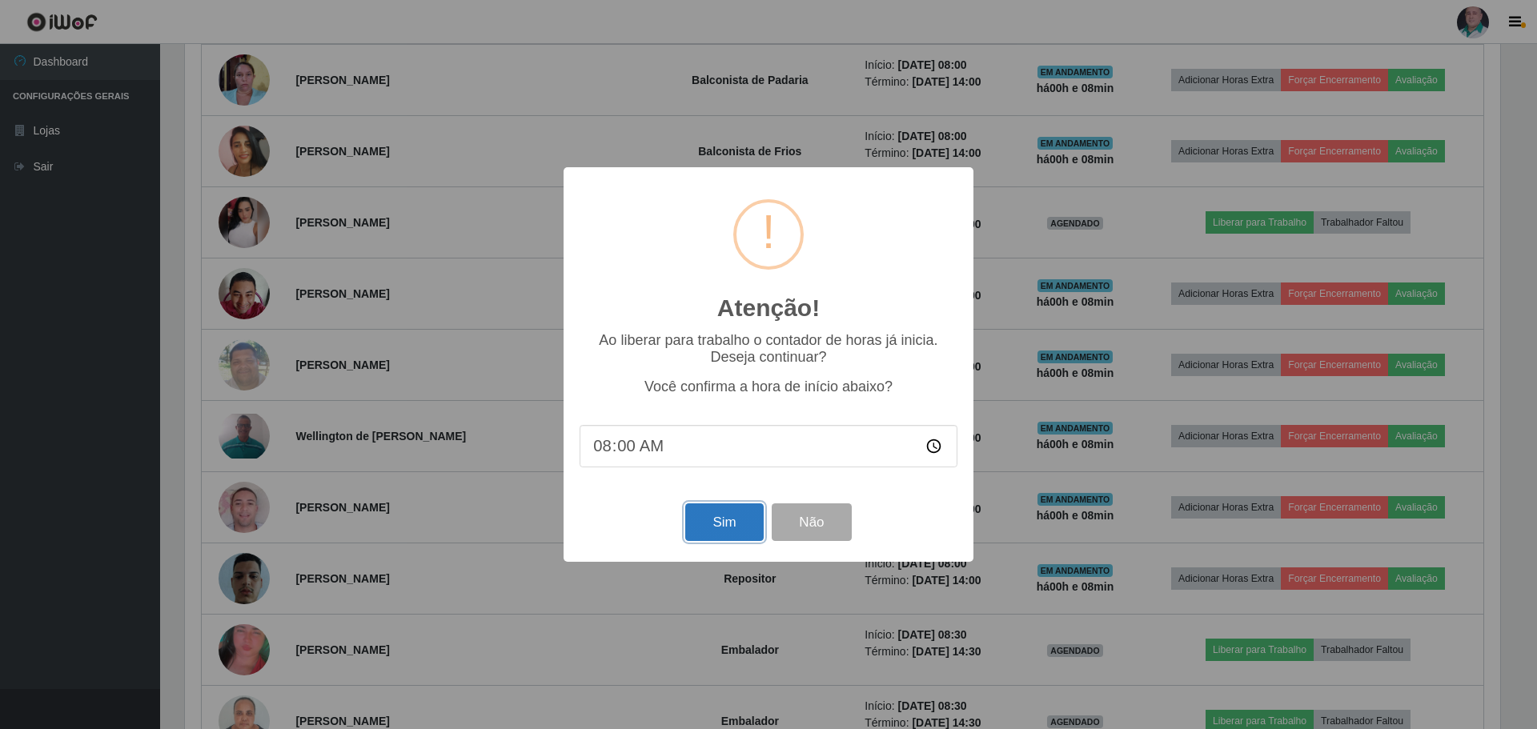
click at [737, 511] on button "Sim" at bounding box center [724, 522] width 78 height 38
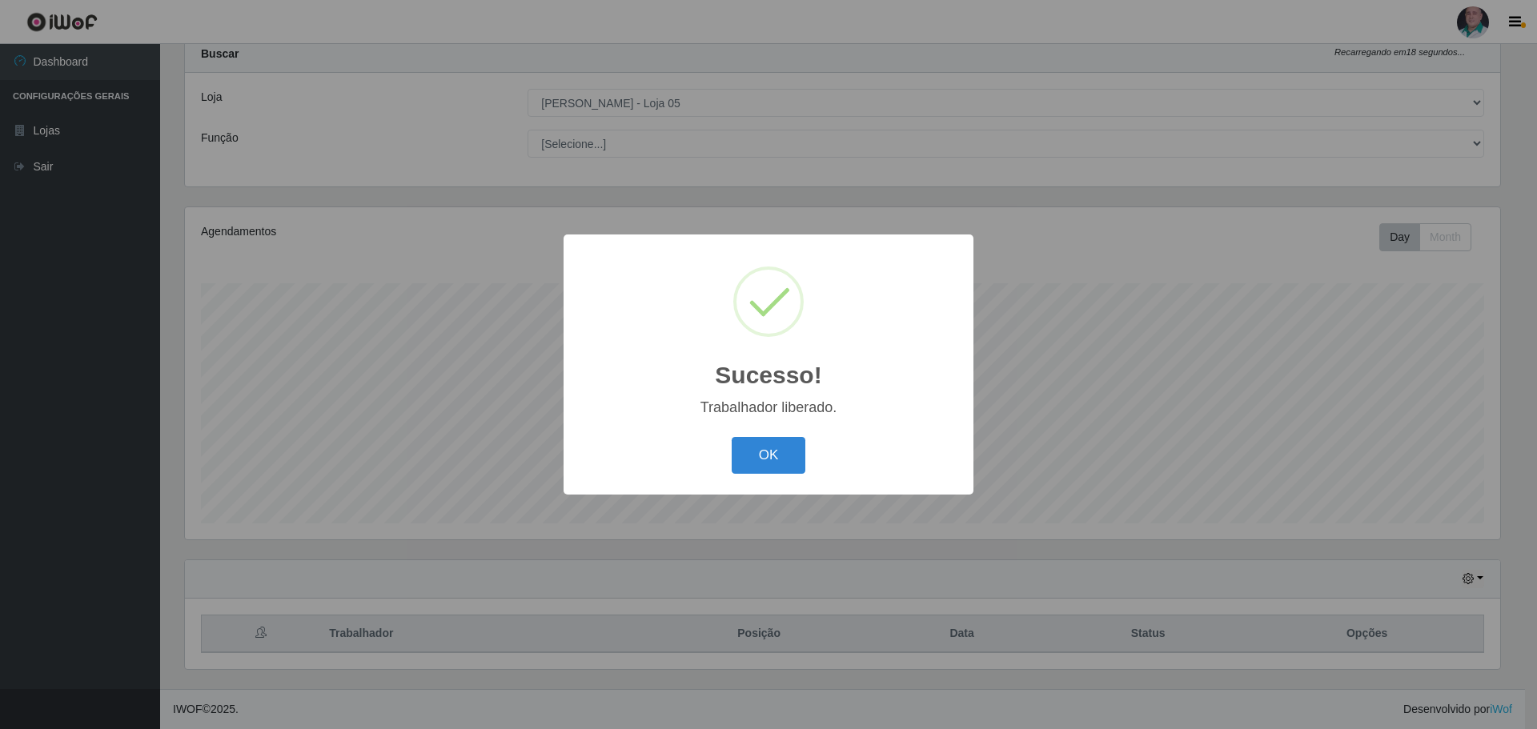
click at [787, 443] on button "OK" at bounding box center [769, 456] width 74 height 38
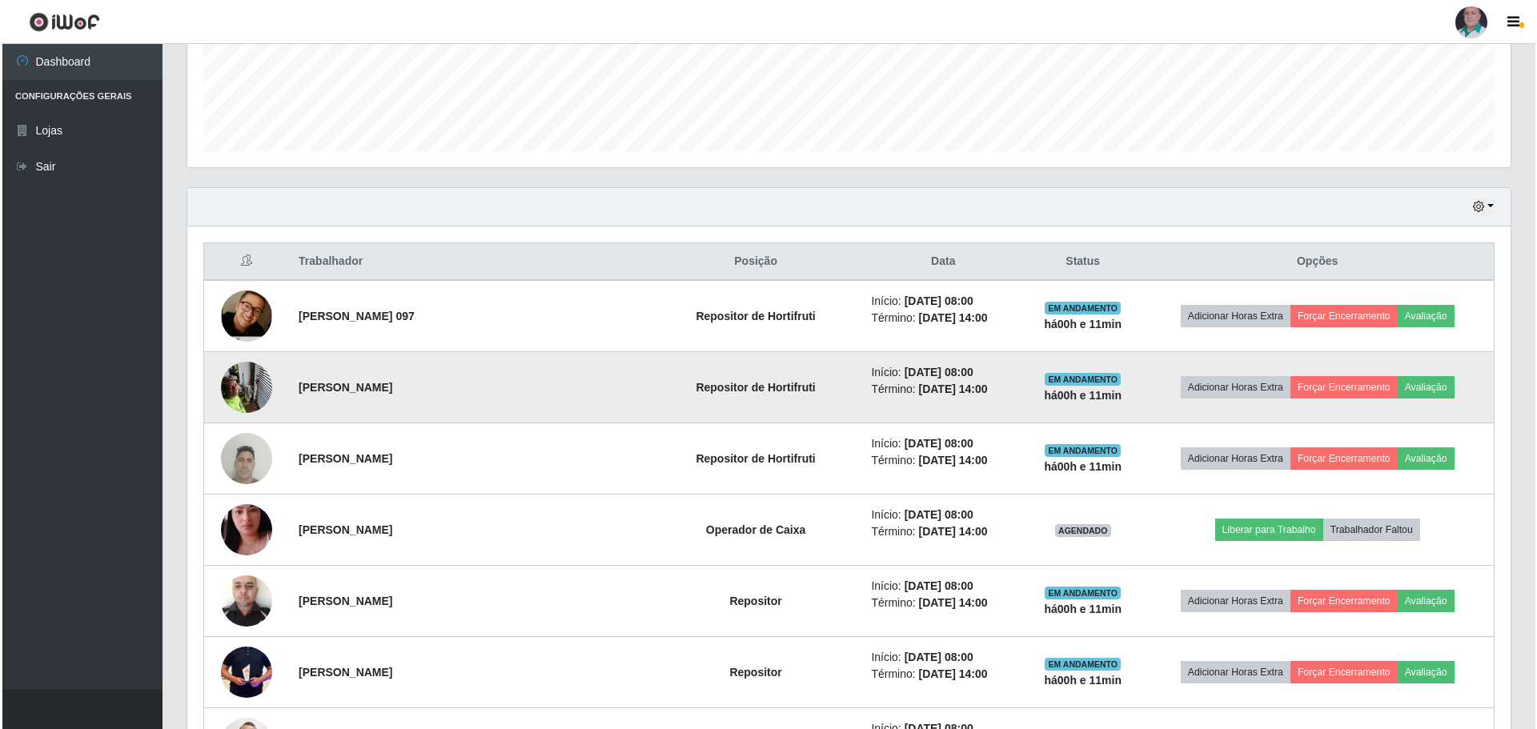
scroll to position [449, 0]
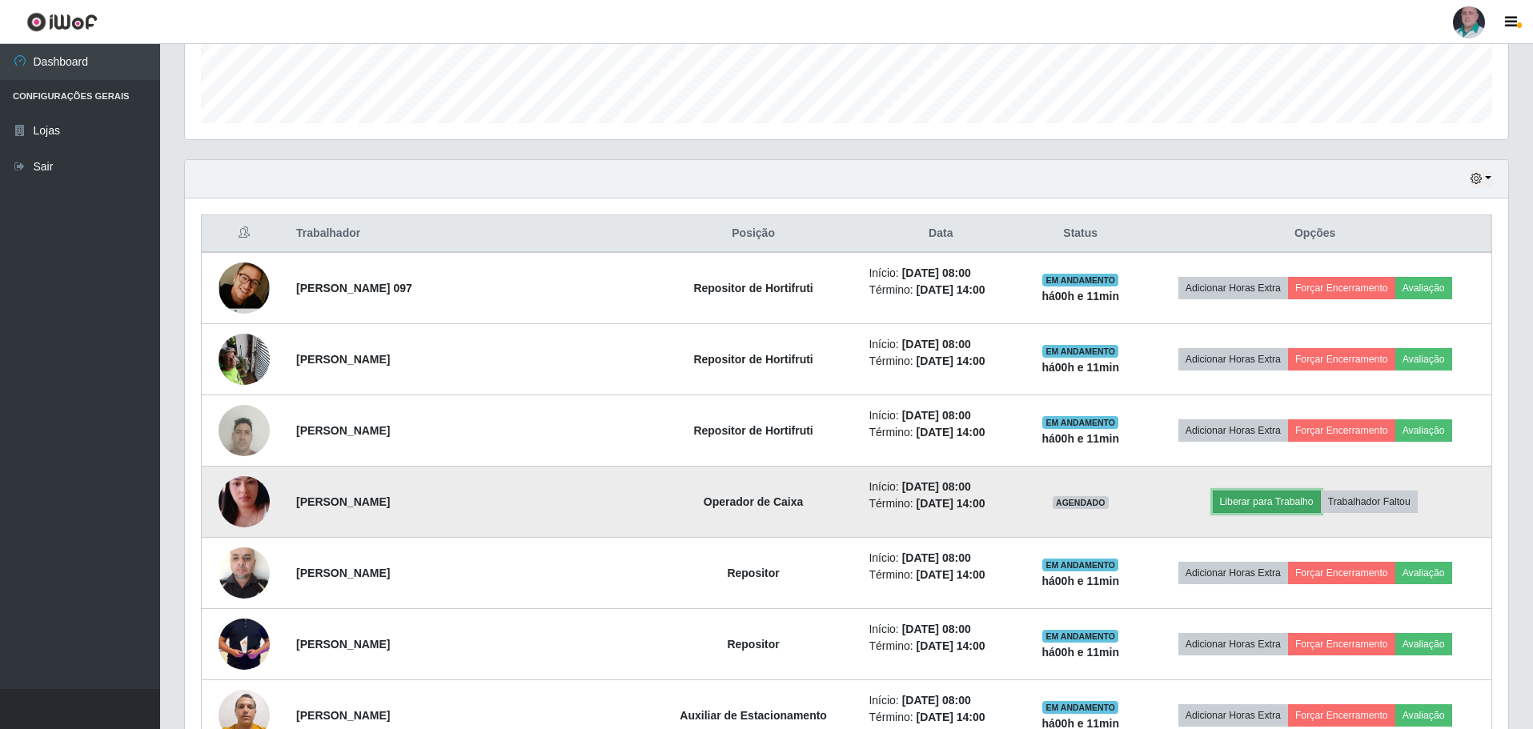
click at [1278, 504] on button "Liberar para Trabalho" at bounding box center [1267, 502] width 108 height 22
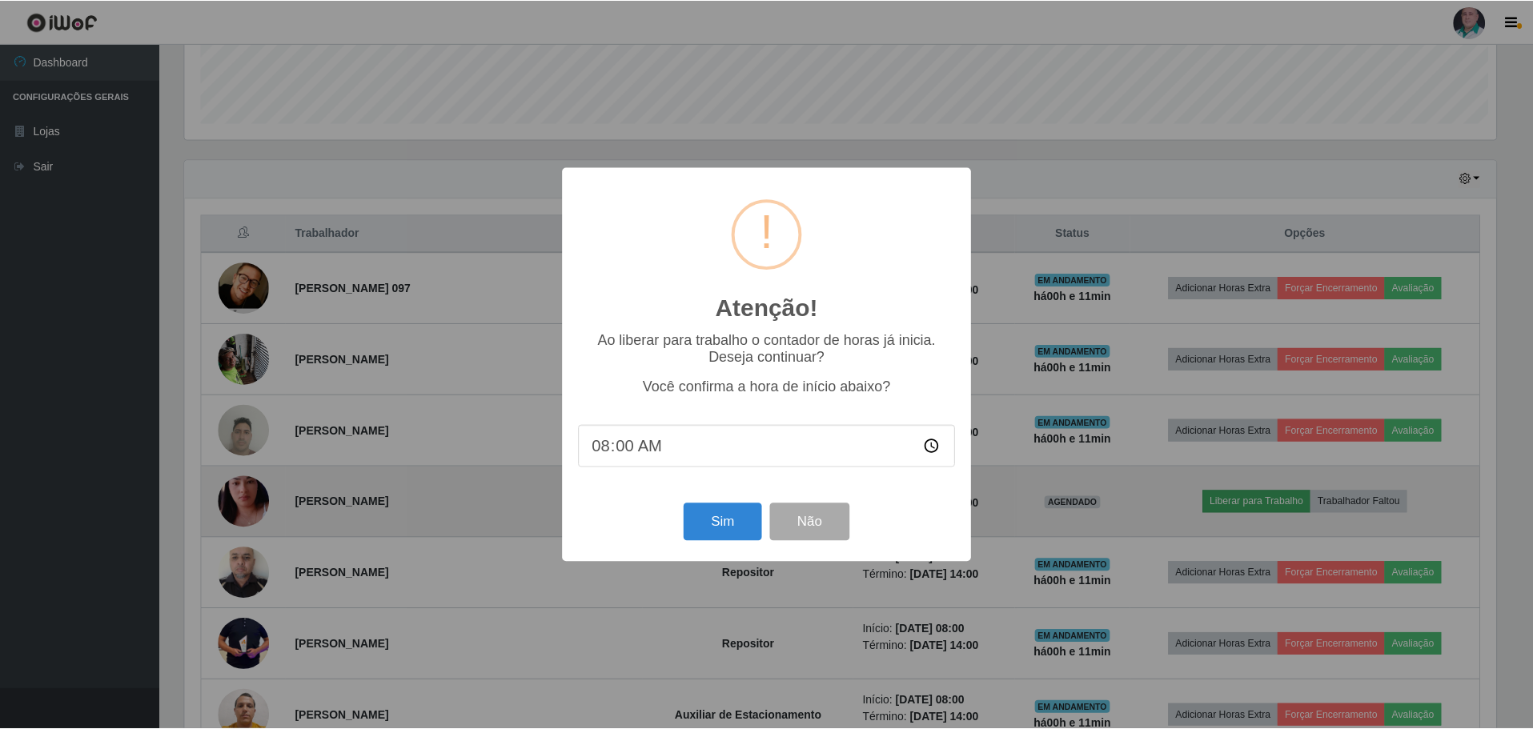
scroll to position [332, 1315]
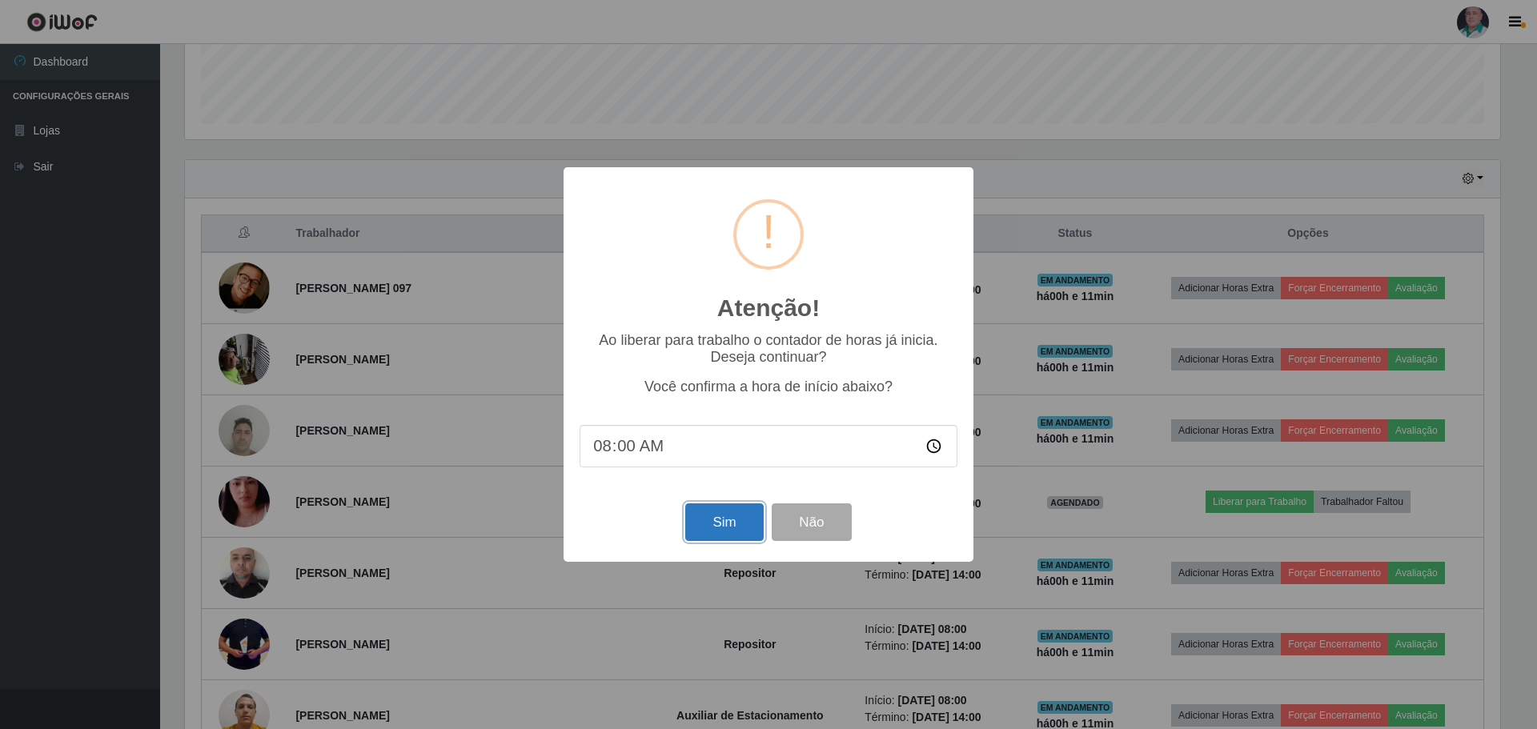
click at [733, 527] on button "Sim" at bounding box center [724, 522] width 78 height 38
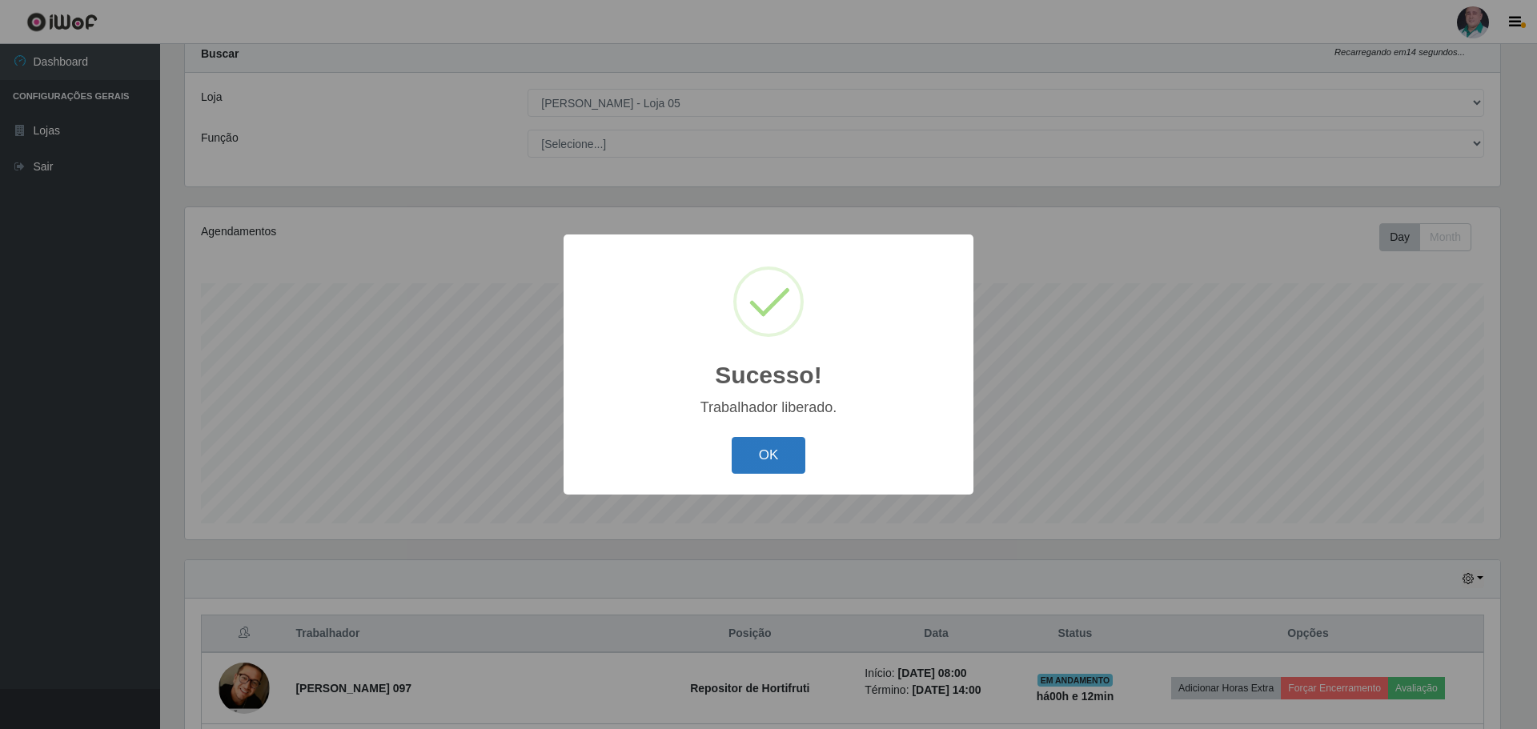
click at [783, 464] on button "OK" at bounding box center [769, 456] width 74 height 38
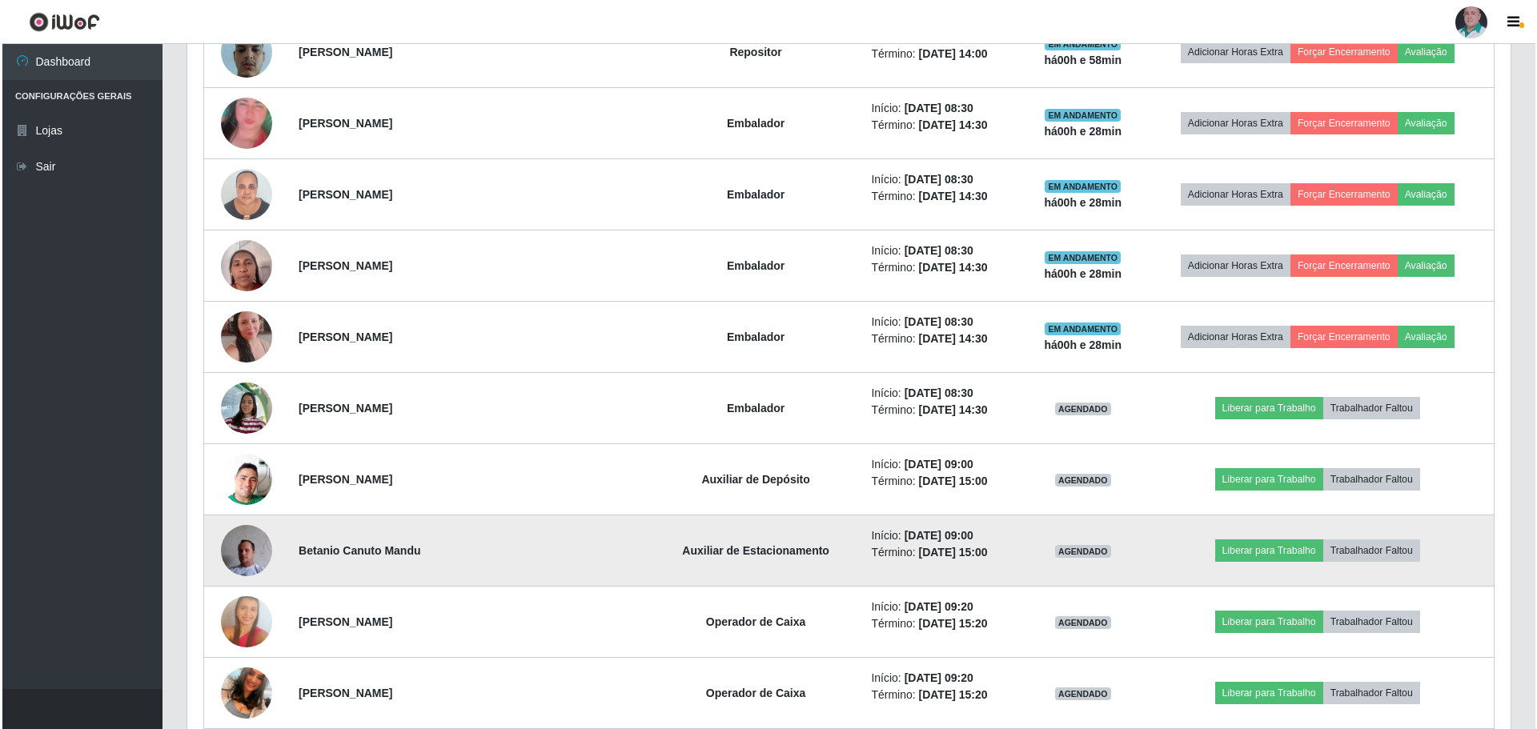
scroll to position [2050, 0]
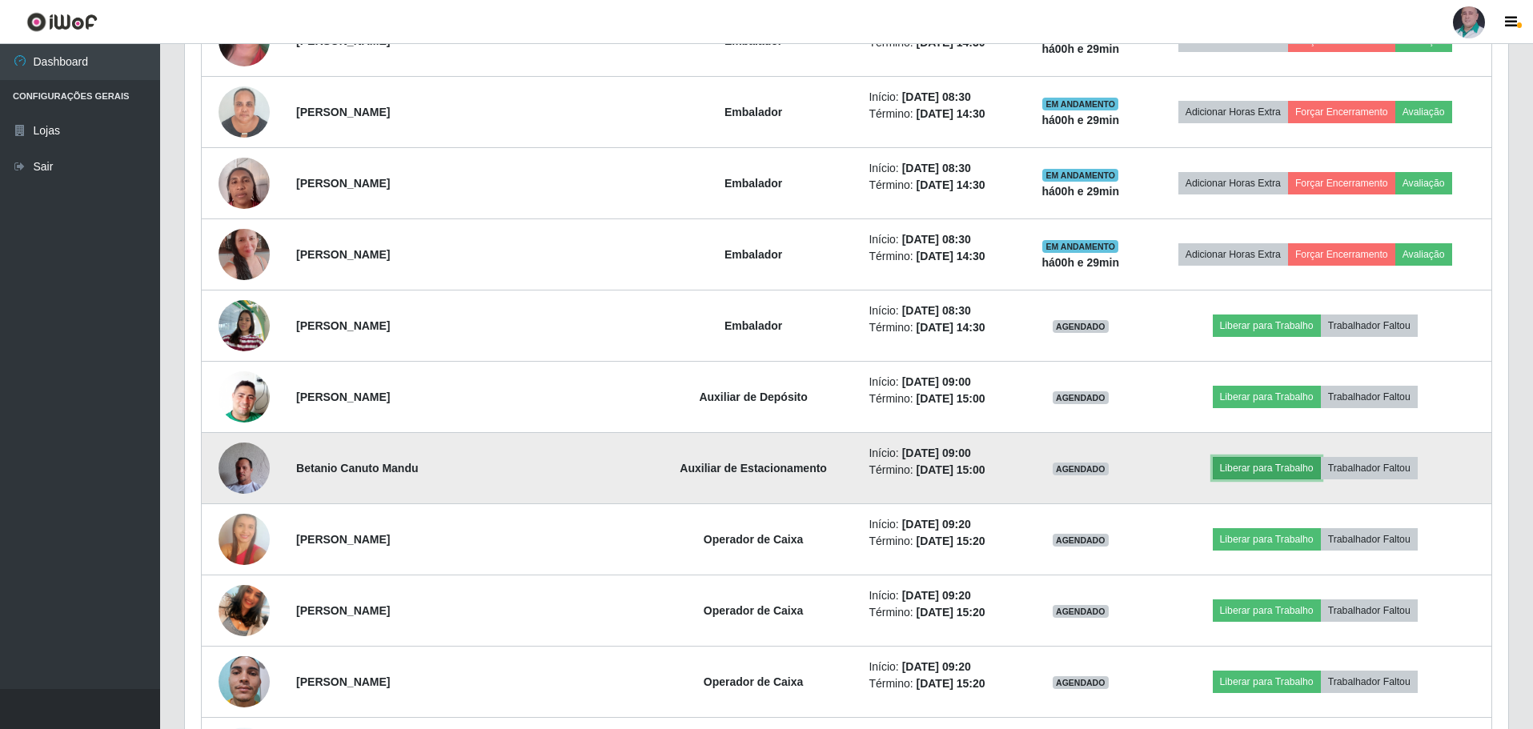
click at [1246, 473] on button "Liberar para Trabalho" at bounding box center [1267, 468] width 108 height 22
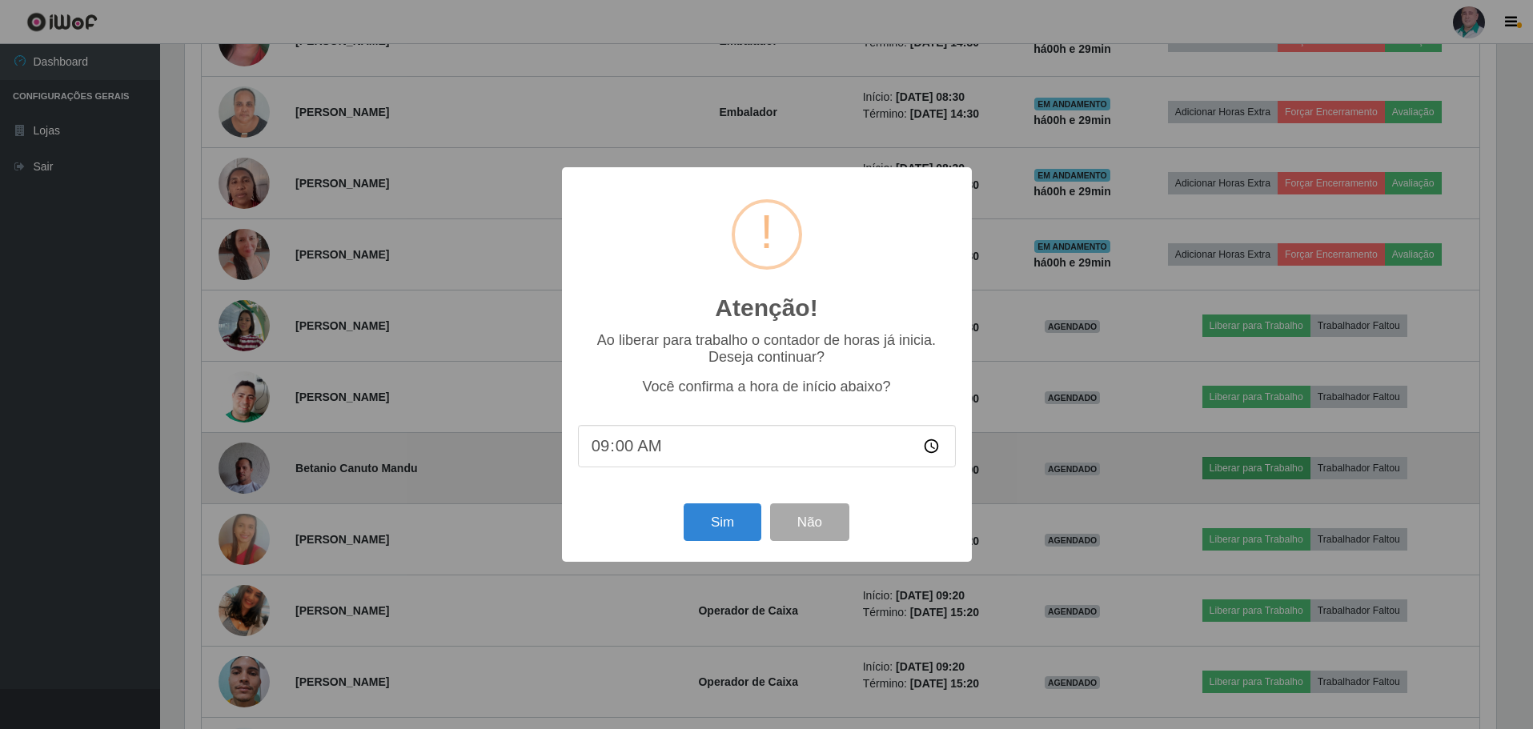
scroll to position [332, 1315]
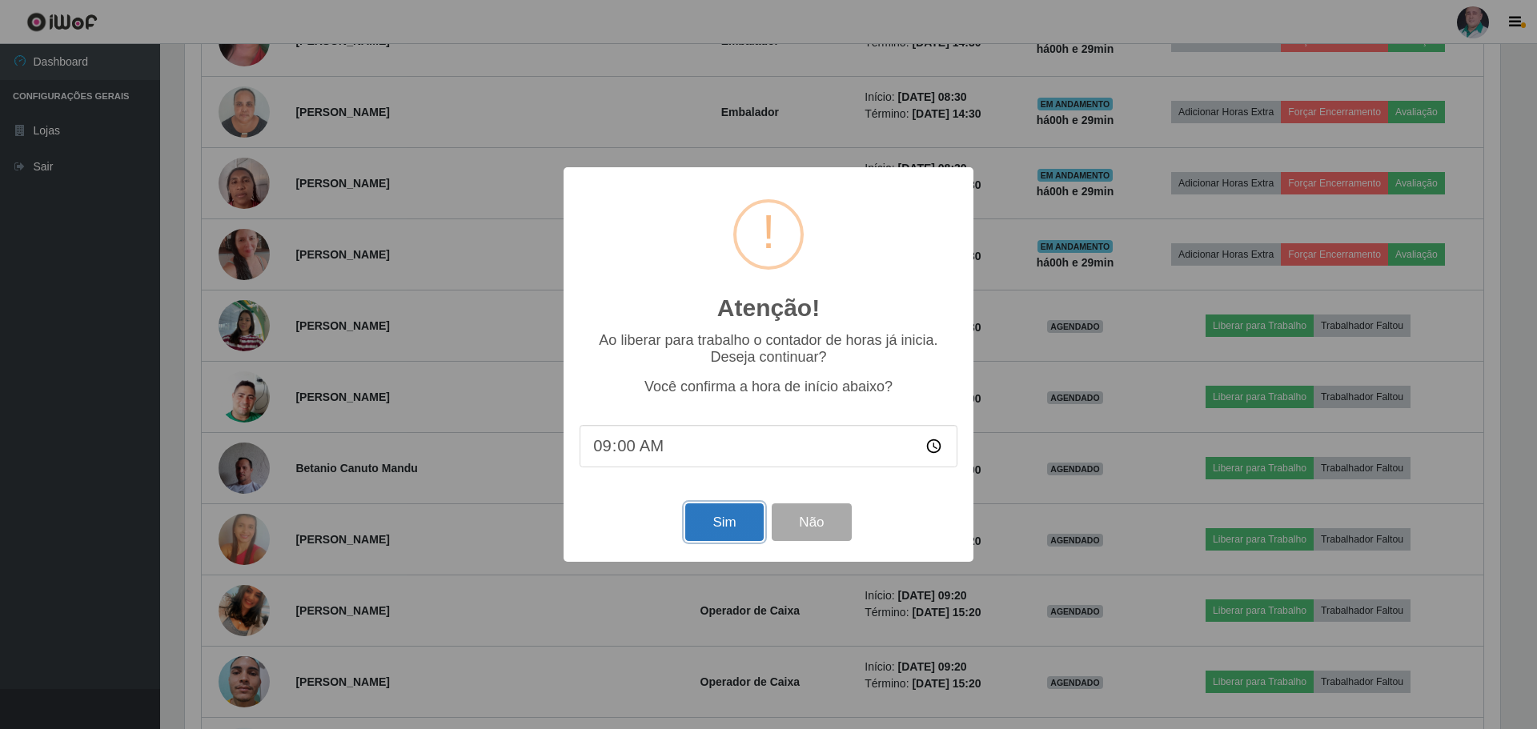
click at [728, 527] on button "Sim" at bounding box center [724, 522] width 78 height 38
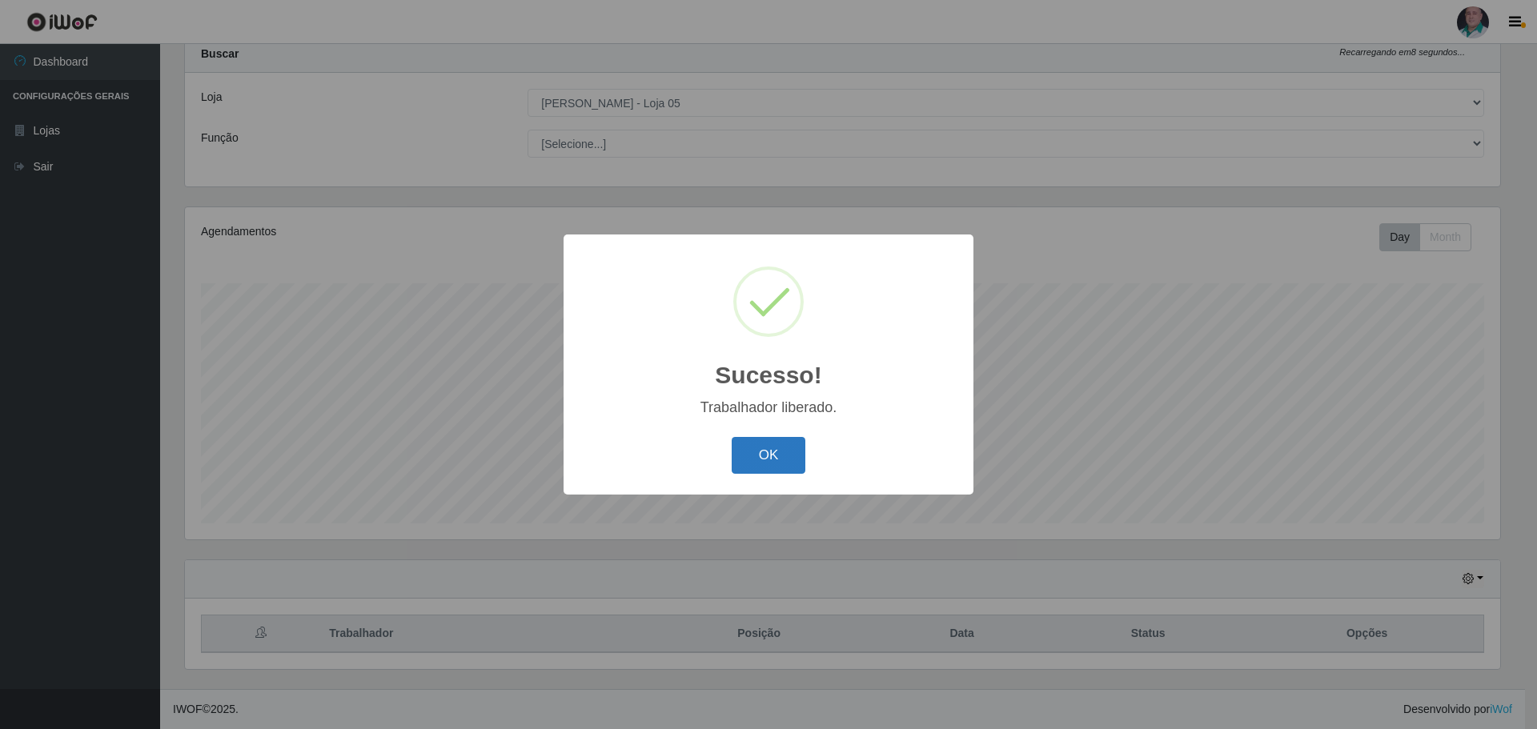
click at [756, 448] on button "OK" at bounding box center [769, 456] width 74 height 38
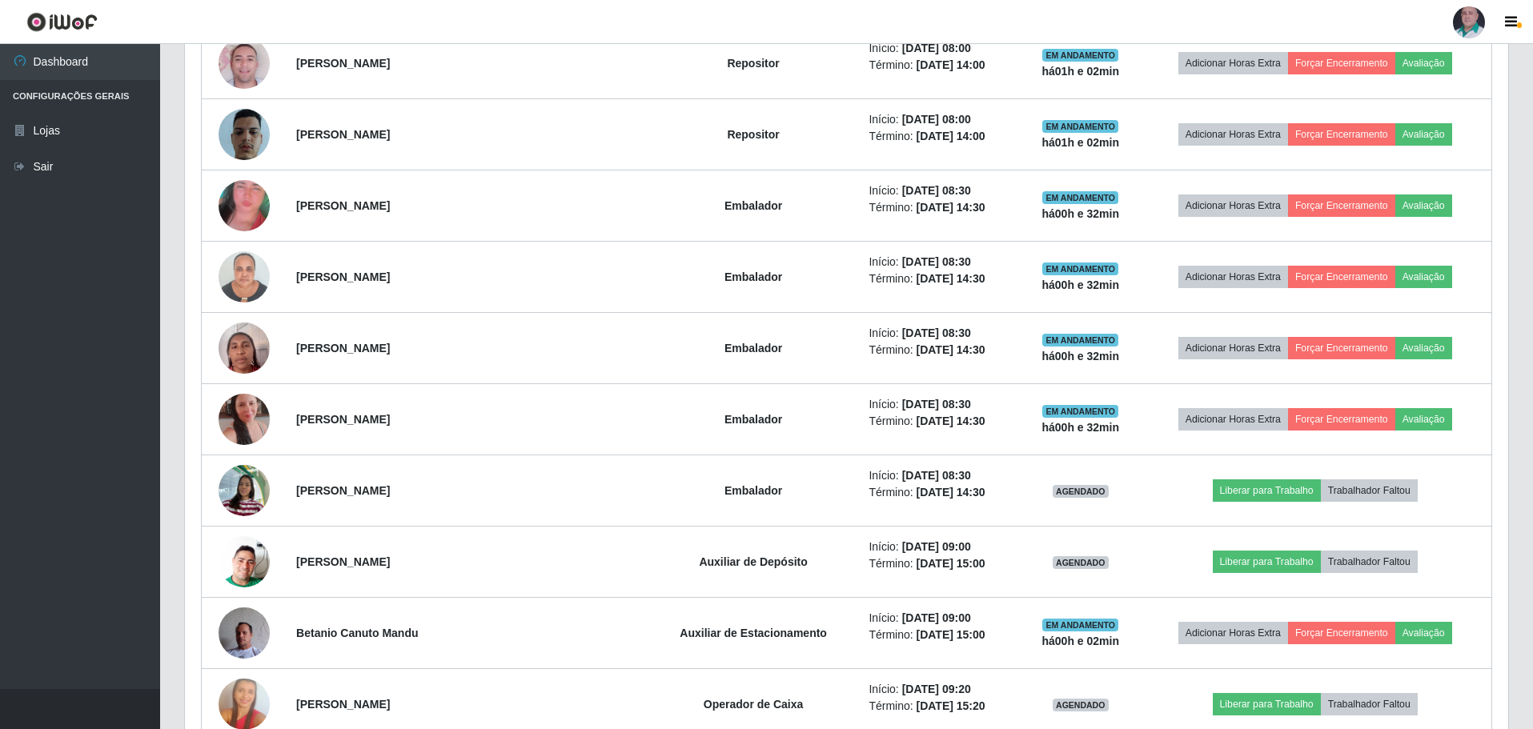
scroll to position [1890, 0]
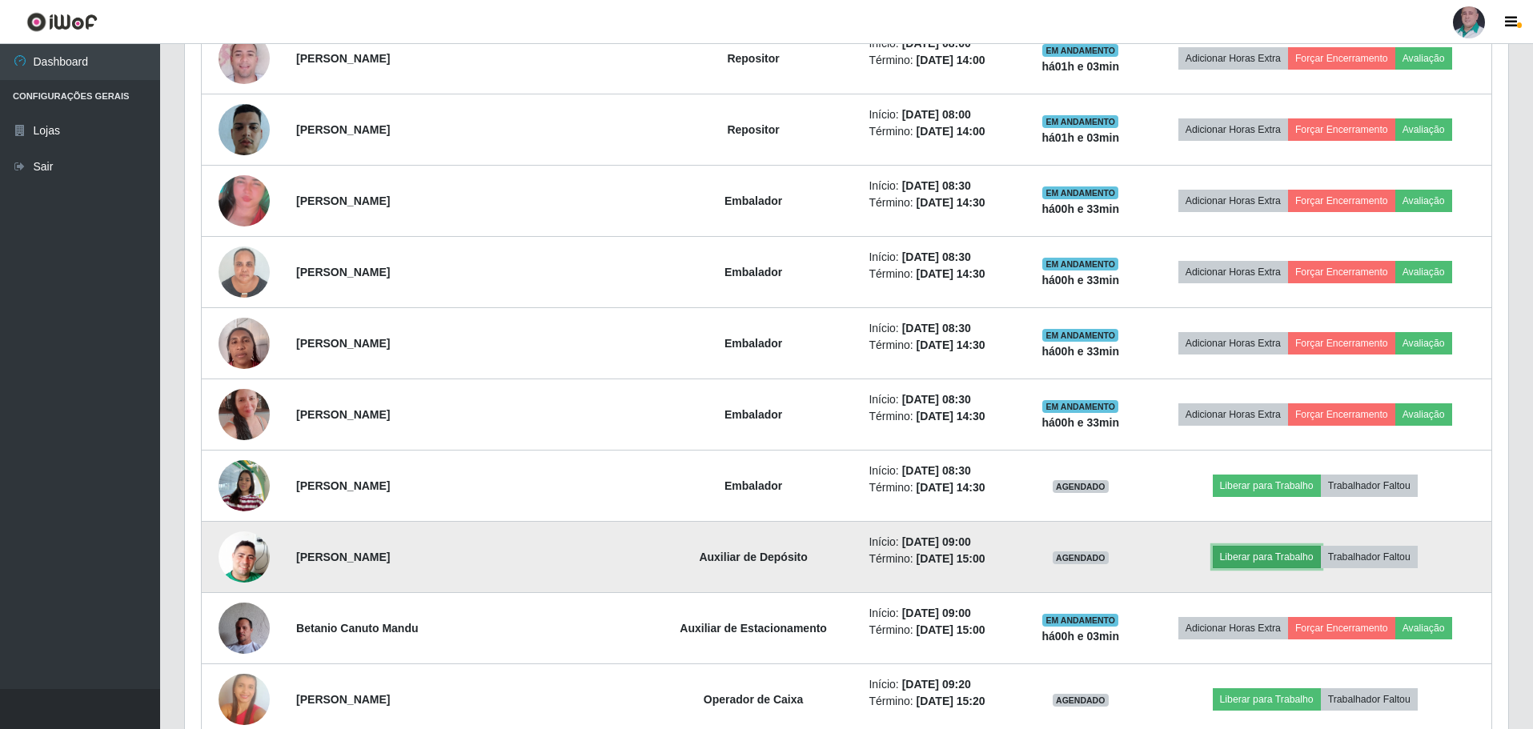
click at [1254, 558] on button "Liberar para Trabalho" at bounding box center [1267, 557] width 108 height 22
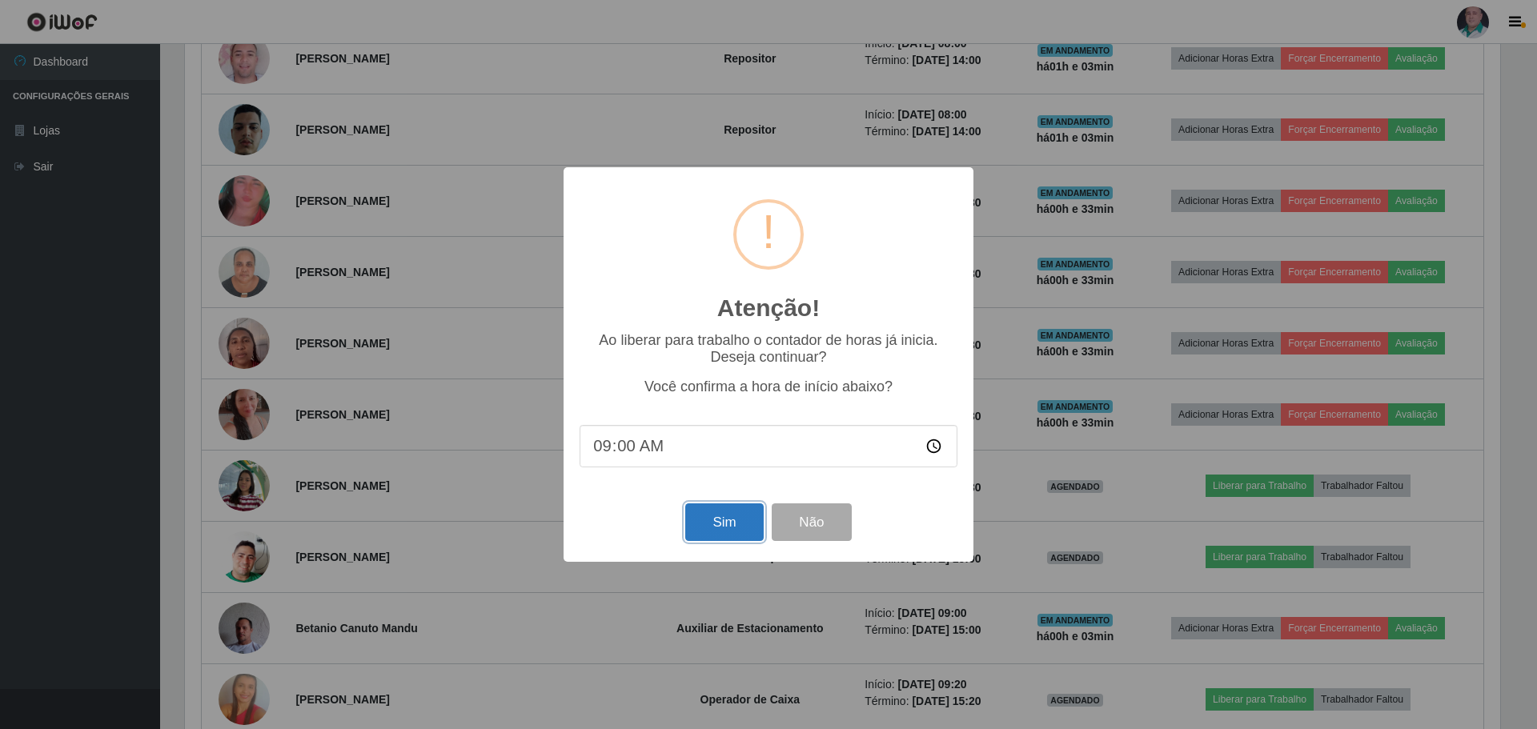
click at [724, 518] on button "Sim" at bounding box center [724, 522] width 78 height 38
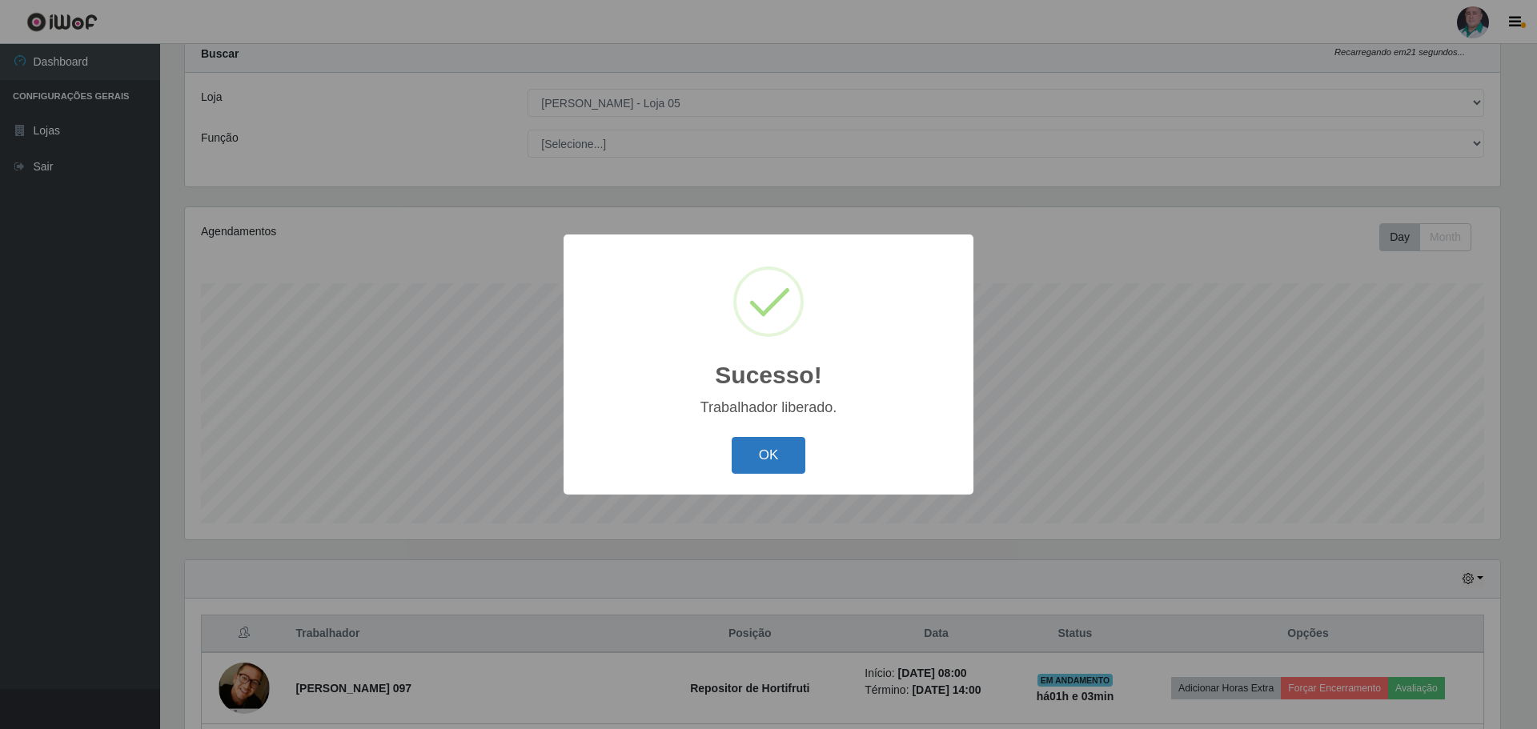
click at [772, 452] on button "OK" at bounding box center [769, 456] width 74 height 38
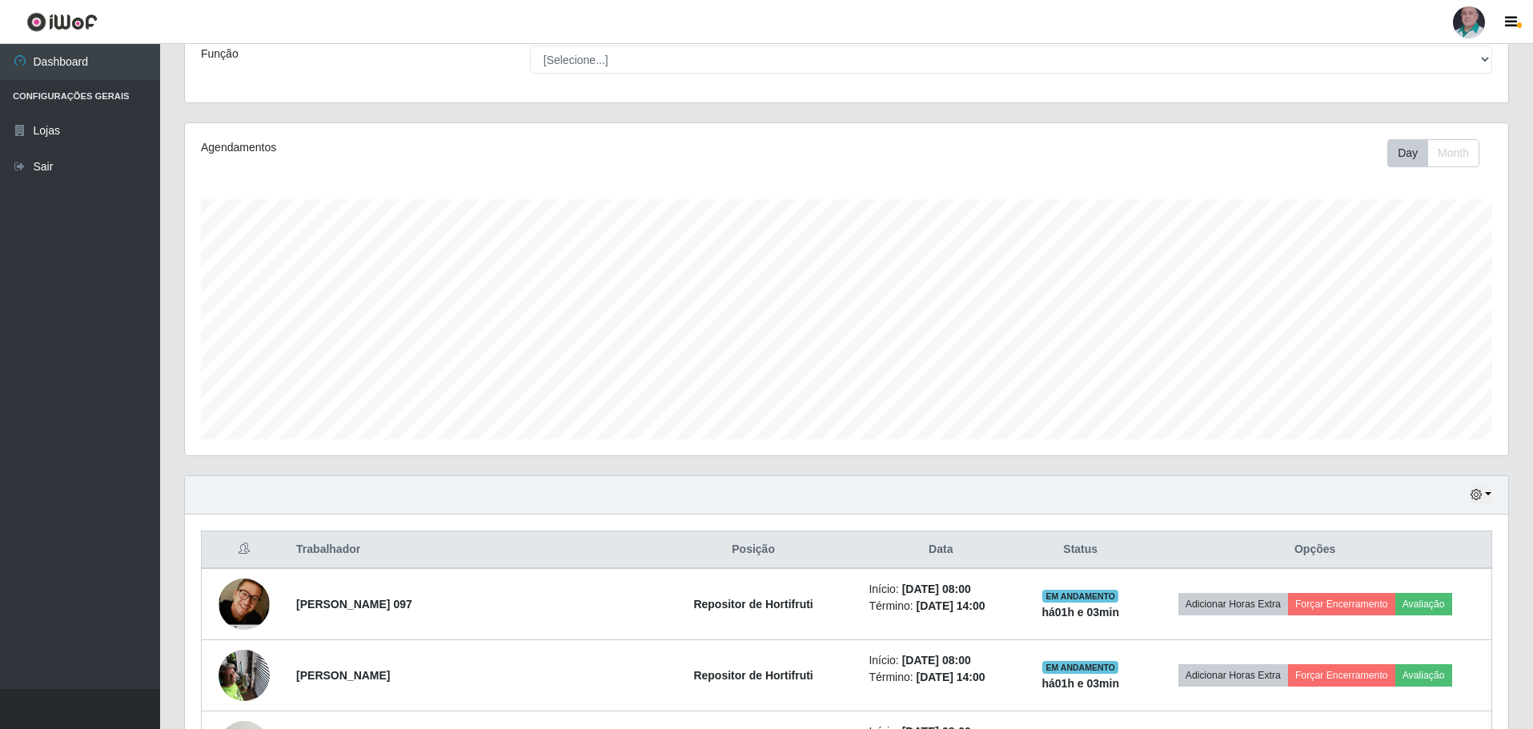
scroll to position [209, 0]
